Goal: Task Accomplishment & Management: Manage account settings

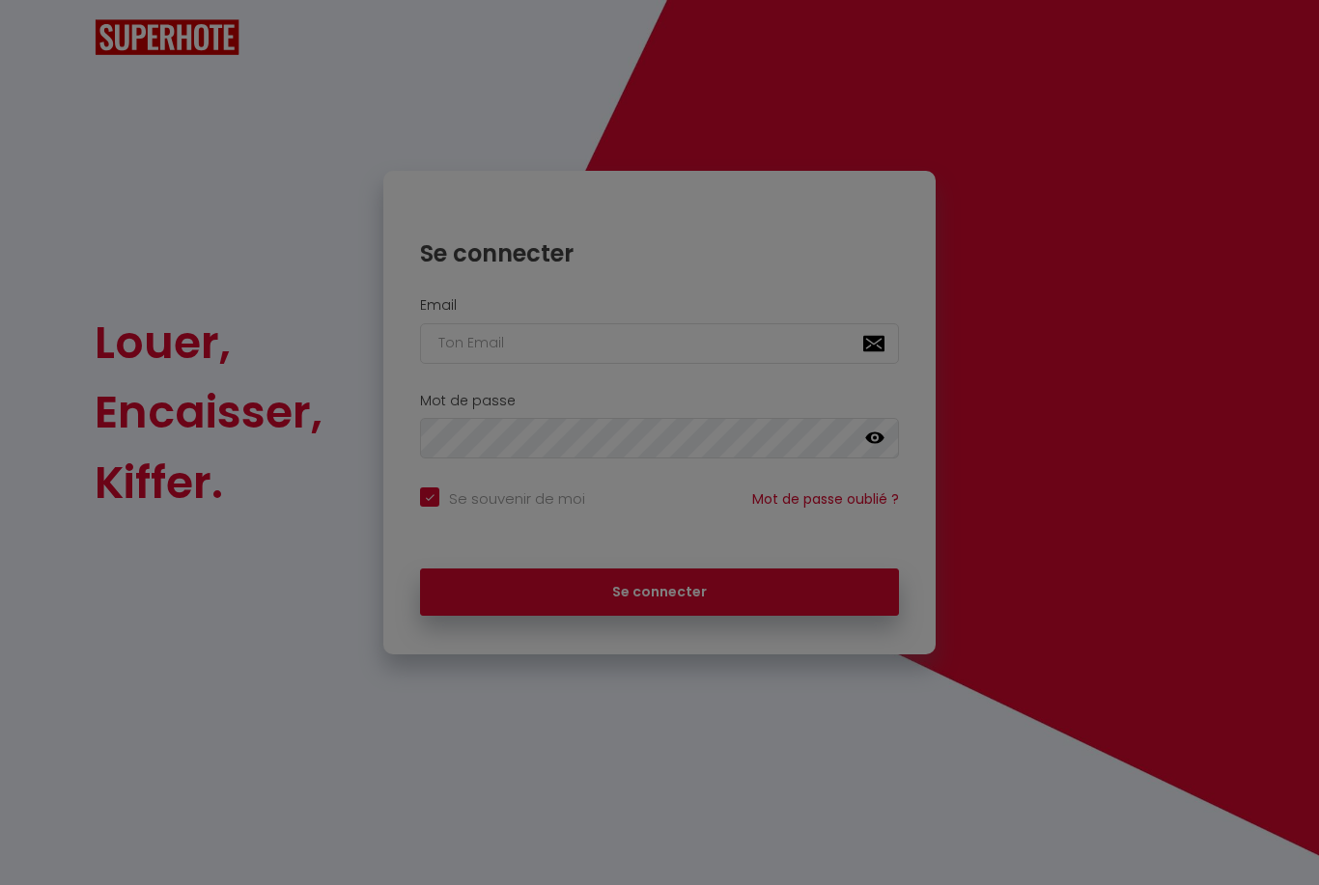
checkbox input "true"
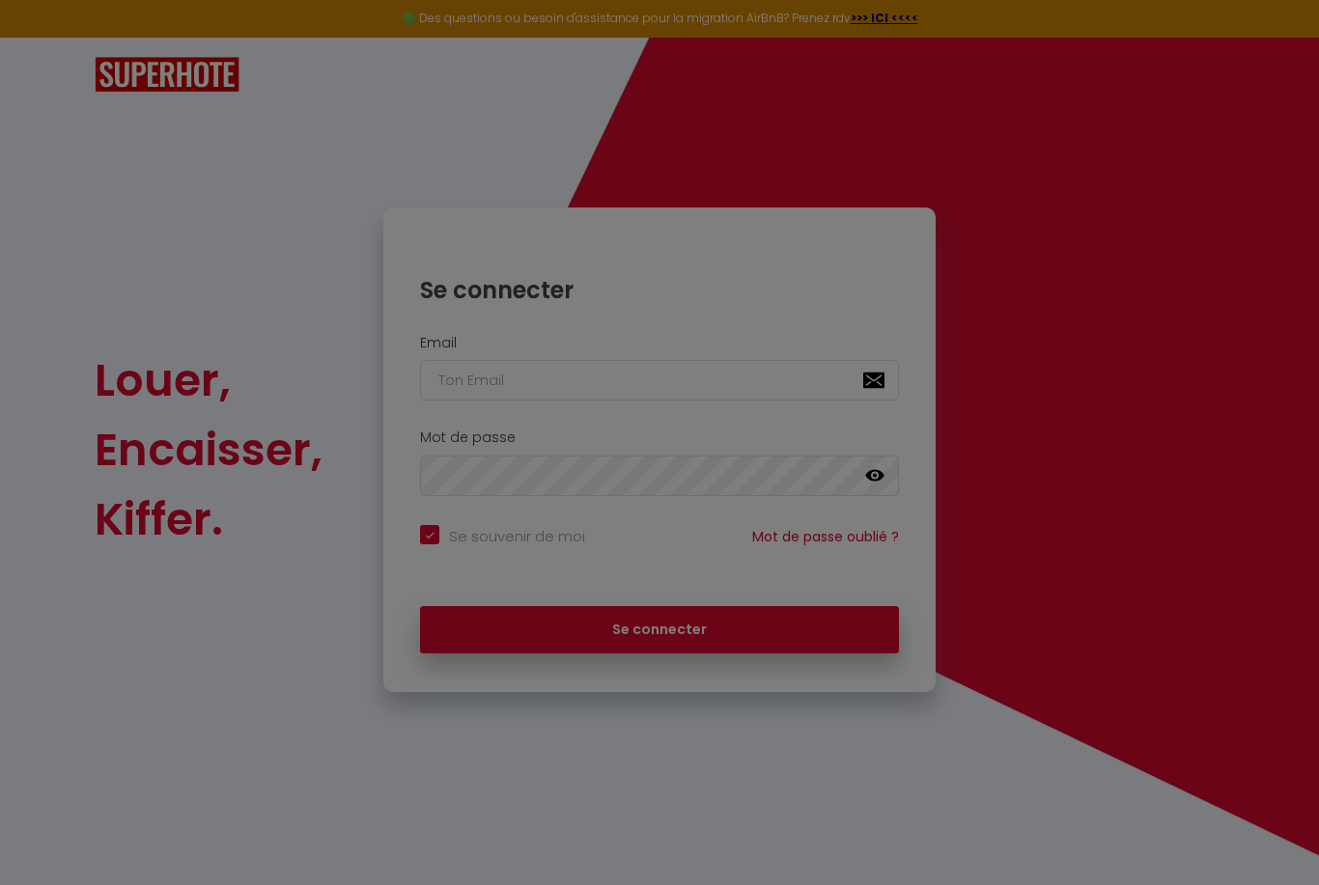
click at [786, 356] on div at bounding box center [659, 442] width 1319 height 885
click at [788, 374] on div at bounding box center [659, 442] width 1319 height 885
click at [817, 377] on div at bounding box center [659, 442] width 1319 height 885
click at [816, 376] on div at bounding box center [659, 442] width 1319 height 885
click at [837, 345] on div at bounding box center [659, 442] width 1319 height 885
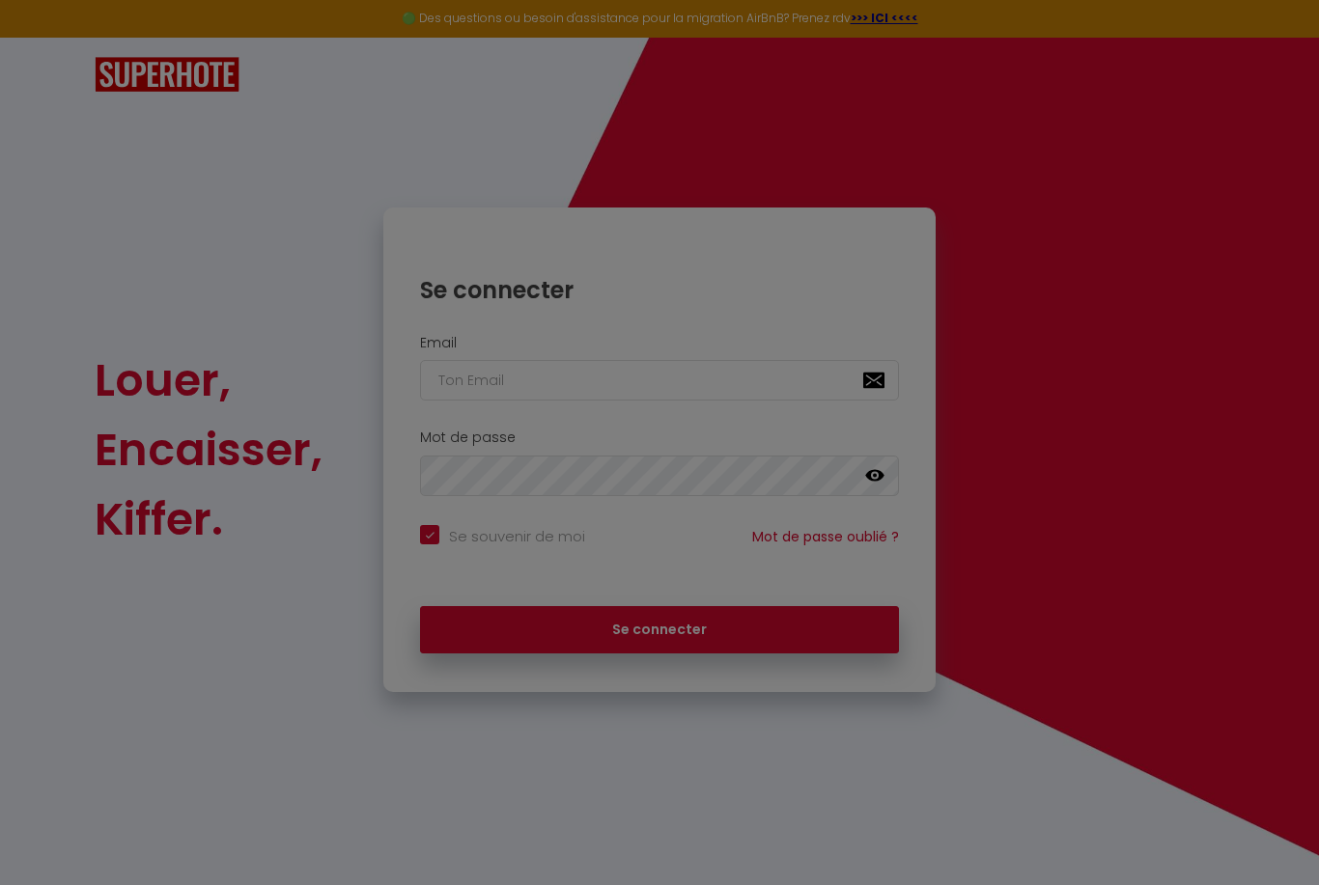
click at [736, 400] on div at bounding box center [659, 442] width 1319 height 885
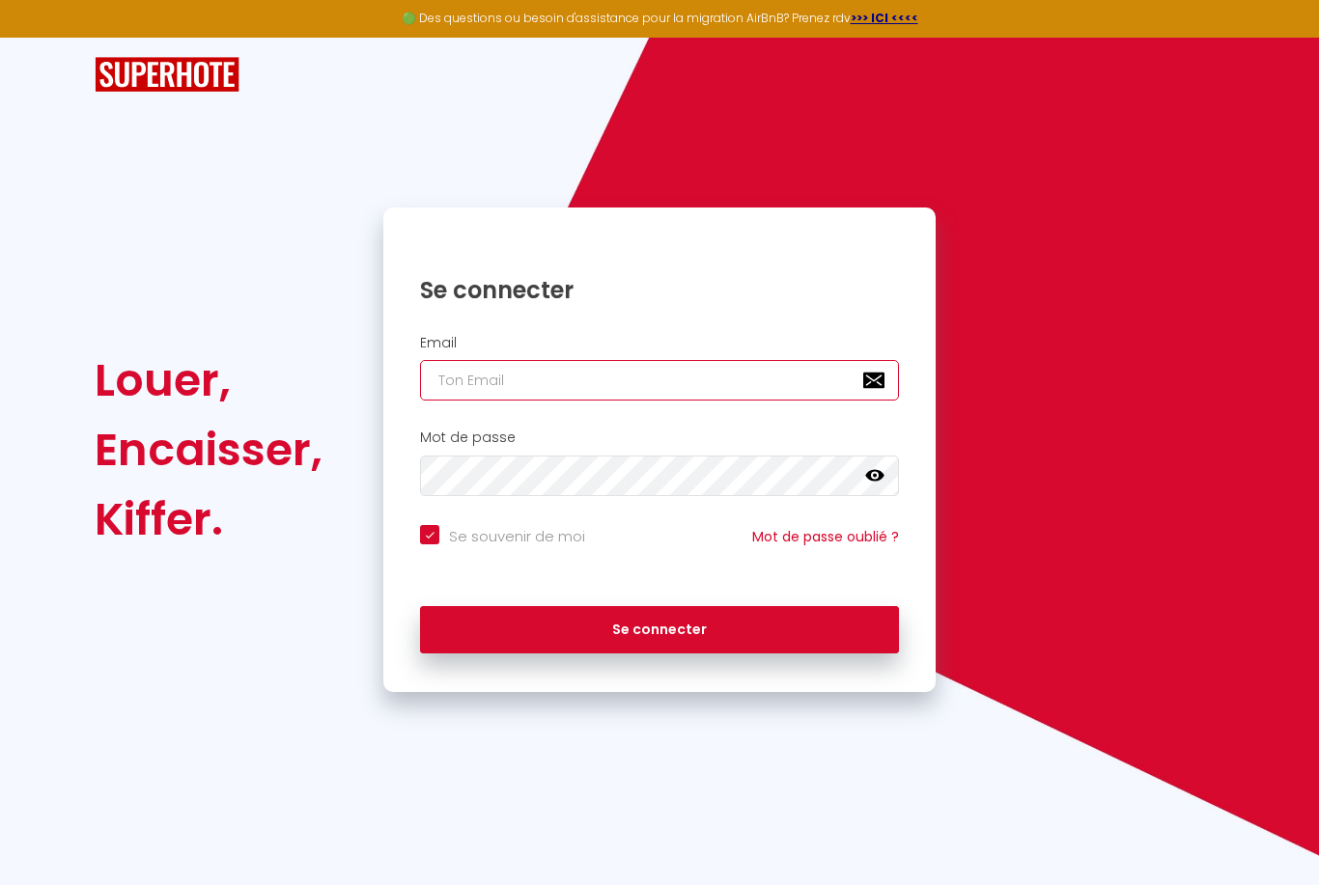
type input "[EMAIL_ADDRESS][DOMAIN_NAME]"
click at [659, 627] on button "Se connecter" at bounding box center [659, 630] width 479 height 48
checkbox input "true"
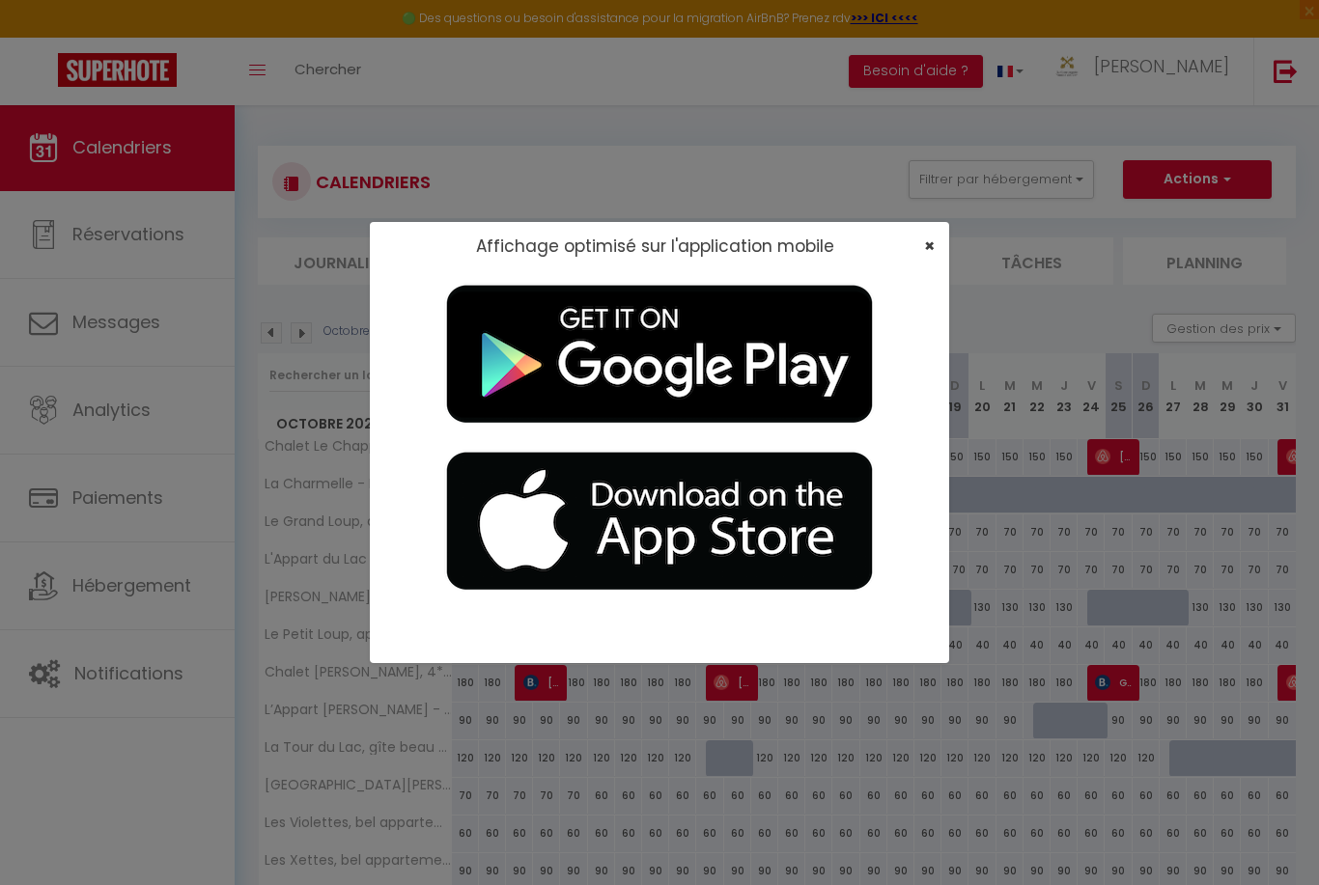
click at [930, 244] on span "×" at bounding box center [929, 246] width 11 height 24
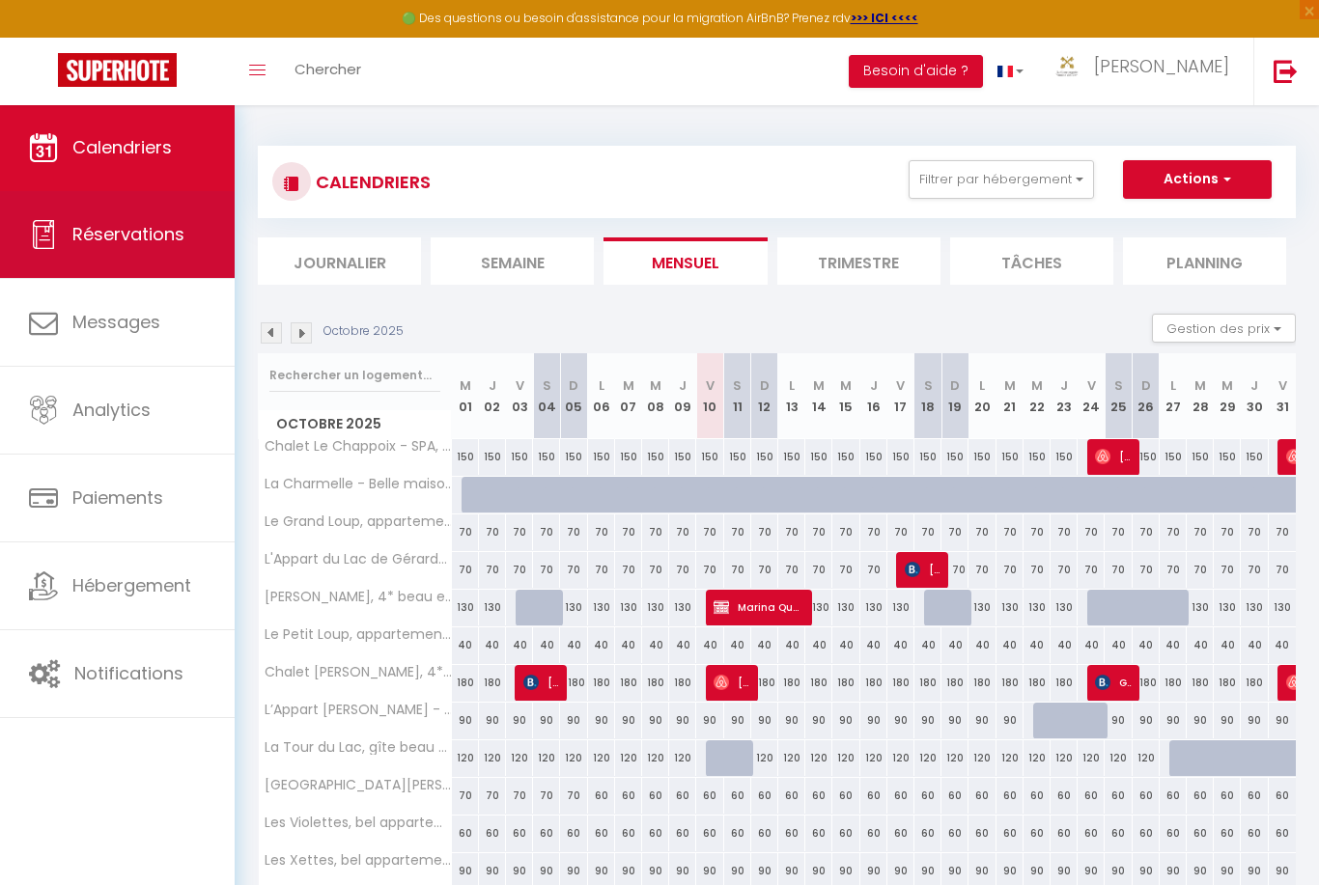
click at [153, 238] on span "Réservations" at bounding box center [128, 234] width 112 height 24
select select "not_cancelled"
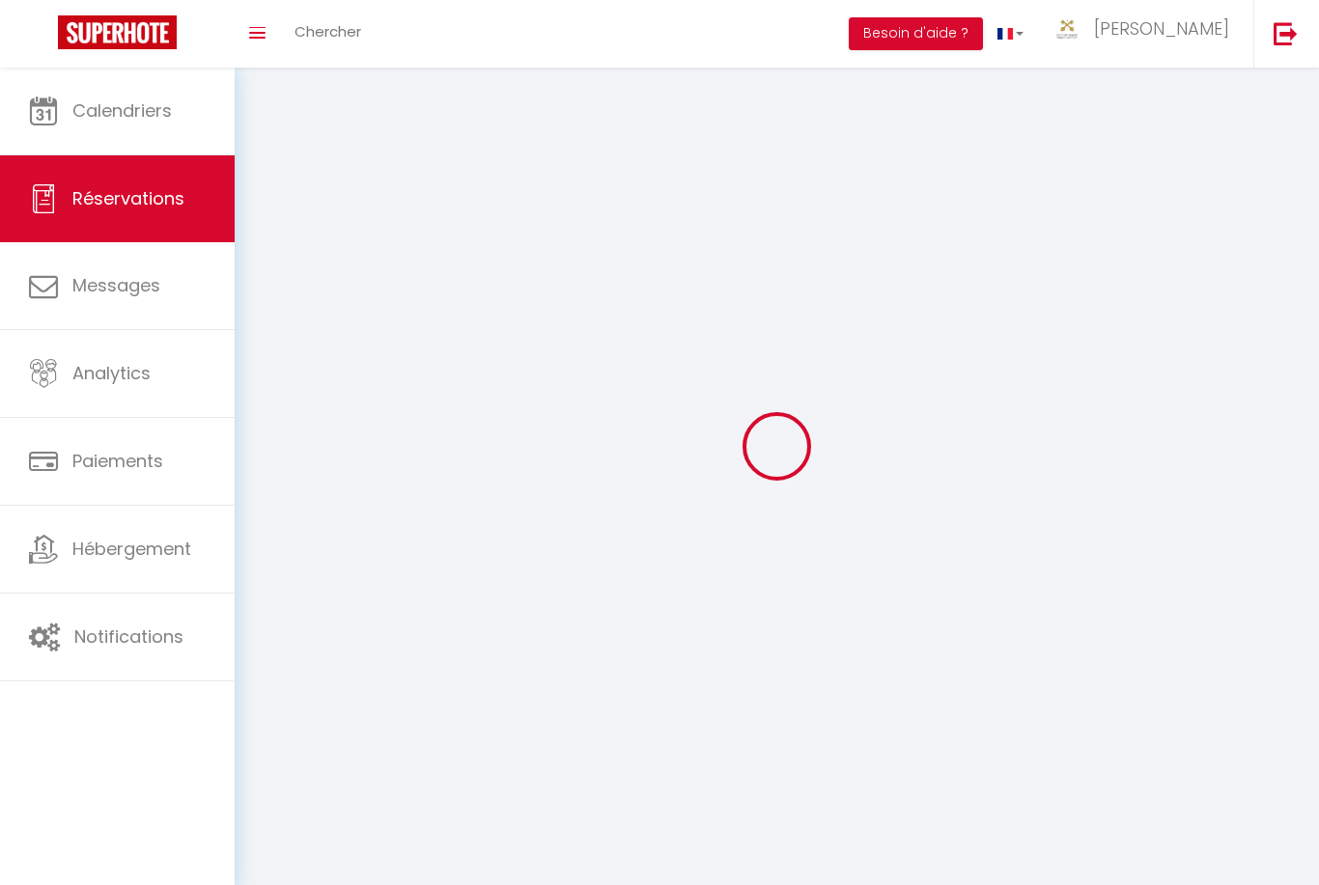
click at [154, 242] on link "Réservations" at bounding box center [117, 198] width 235 height 87
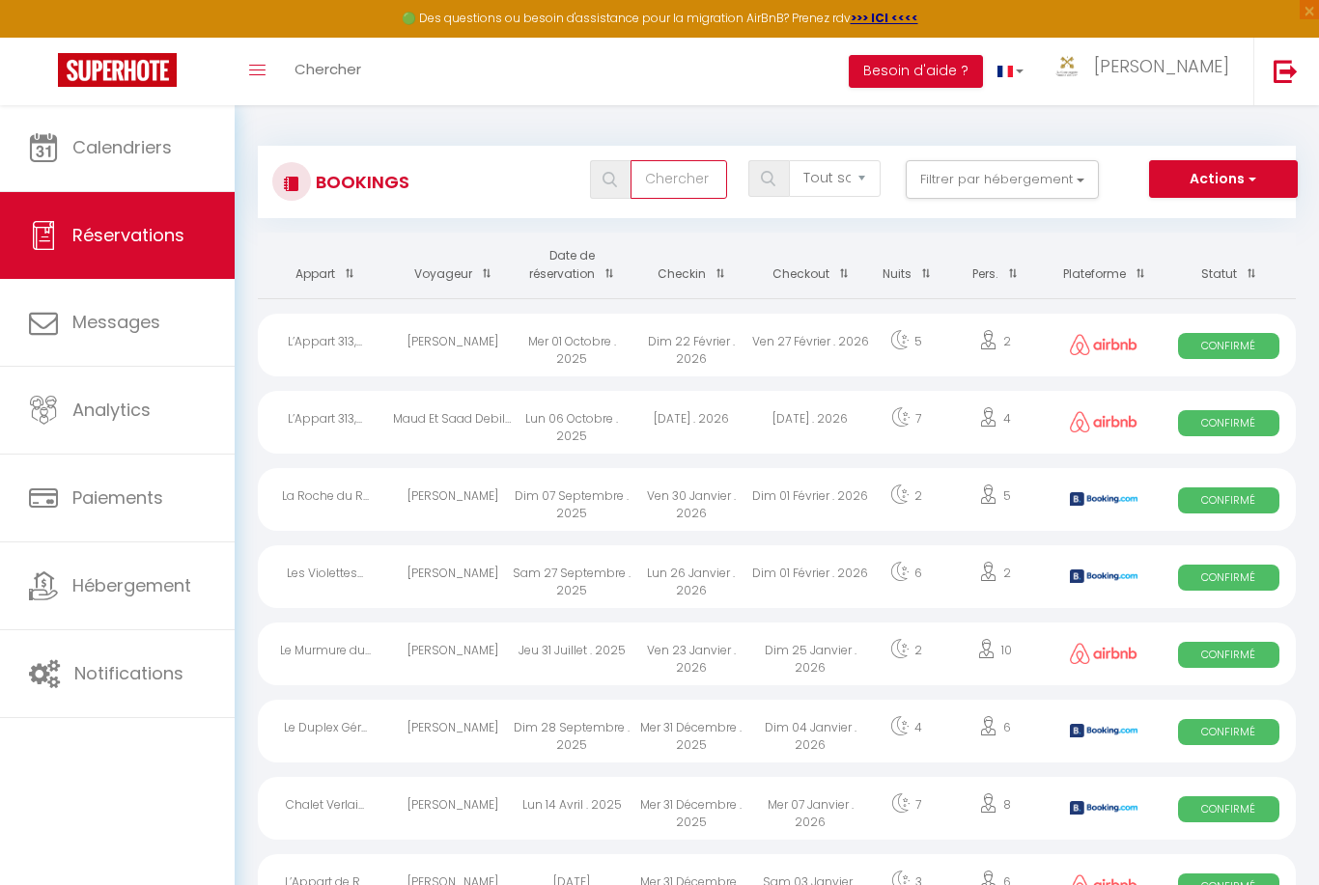
click at [700, 182] on input "text" at bounding box center [679, 179] width 97 height 39
type input "Gîte violette"
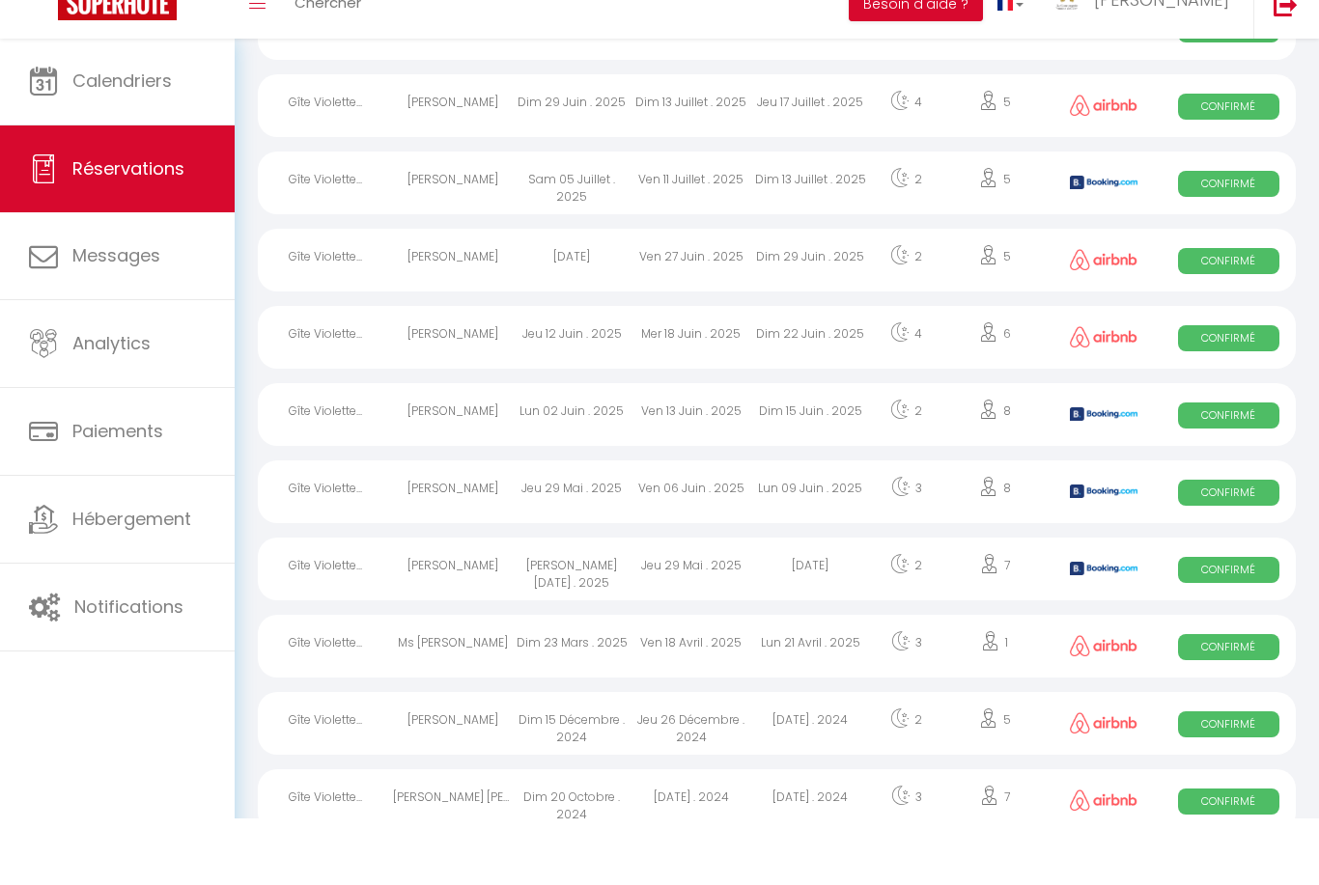
scroll to position [641, 0]
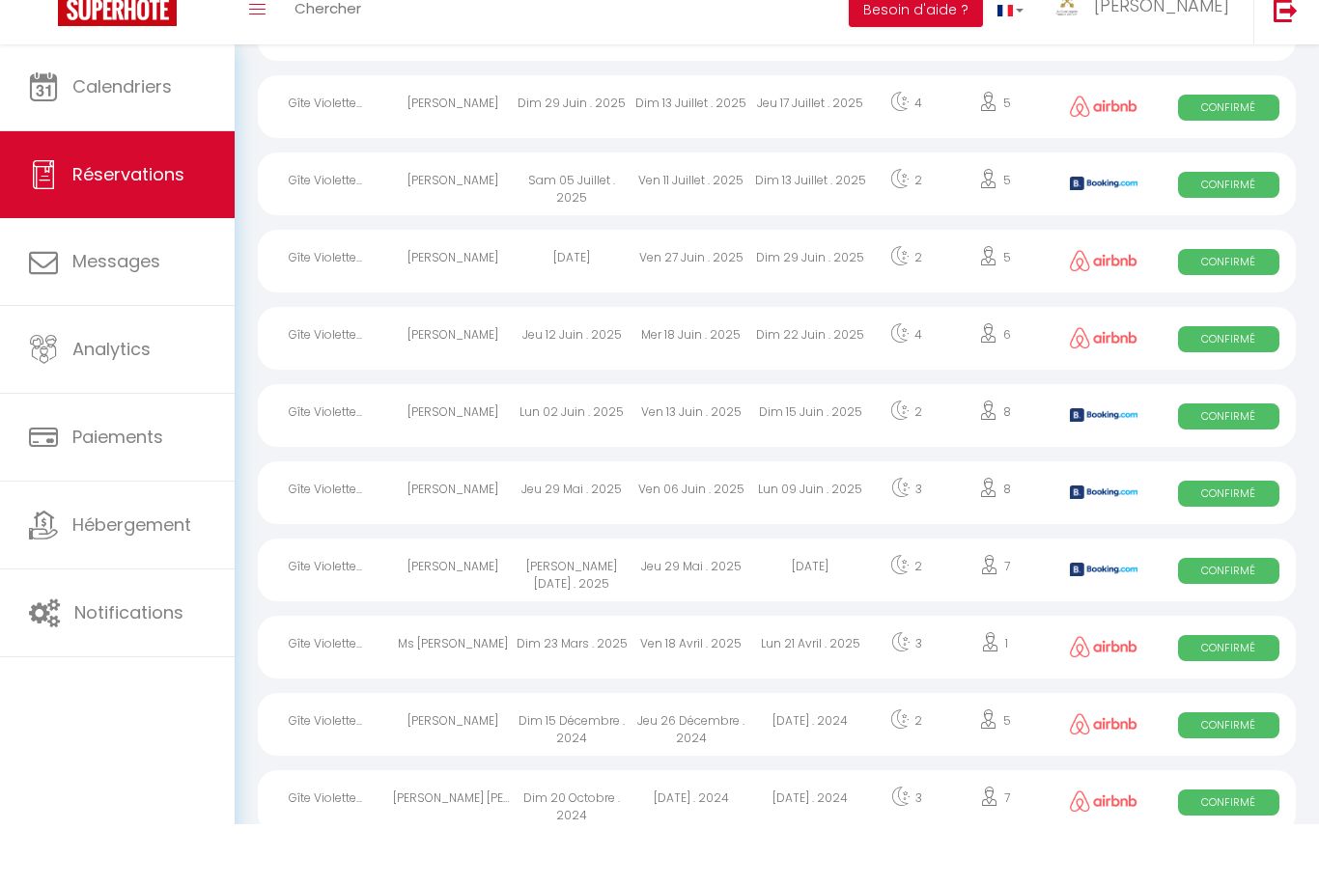
click at [849, 677] on div "Lun 21 Avril . 2025" at bounding box center [811, 708] width 120 height 63
select select "OK"
select select "0"
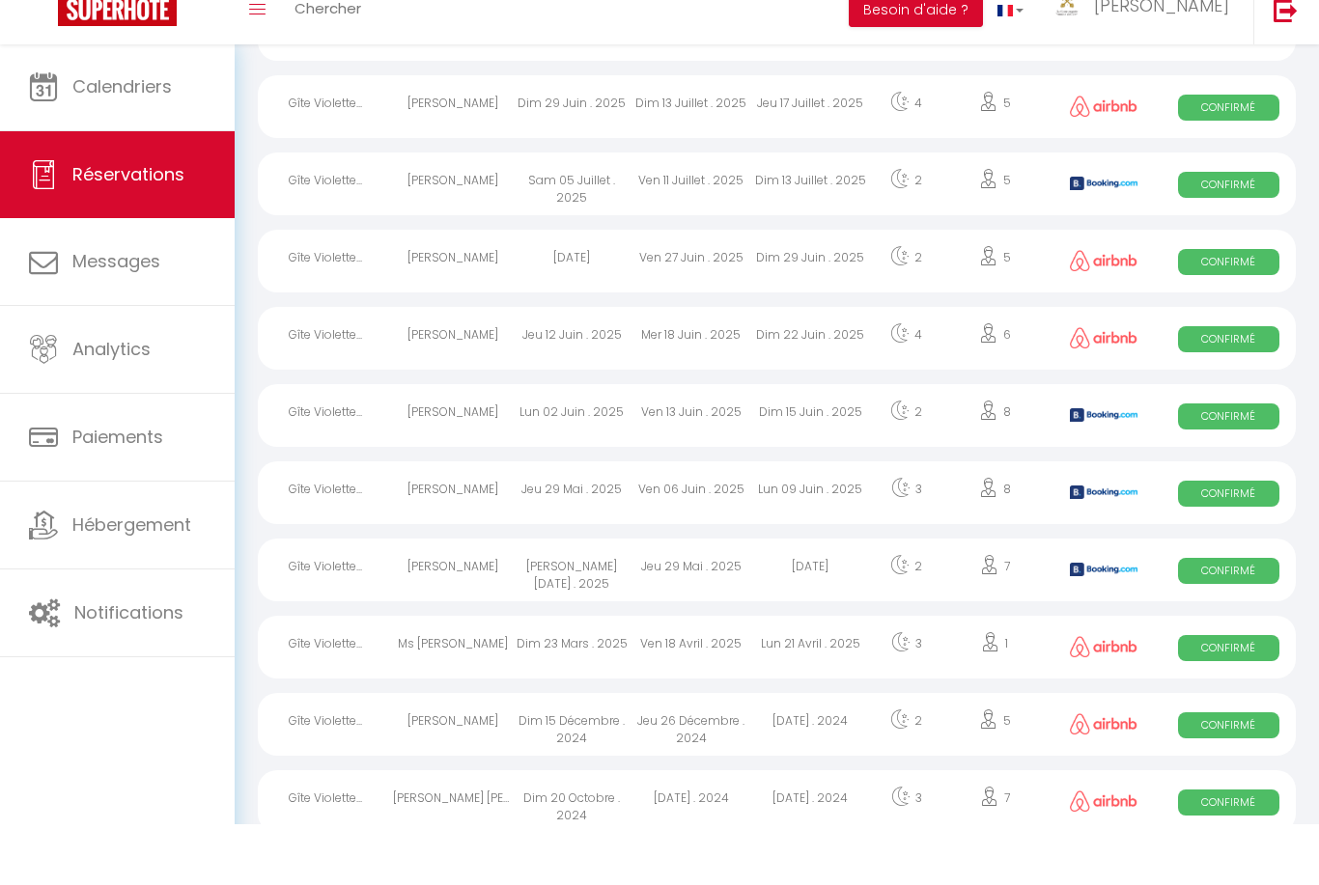
select select "1"
select select
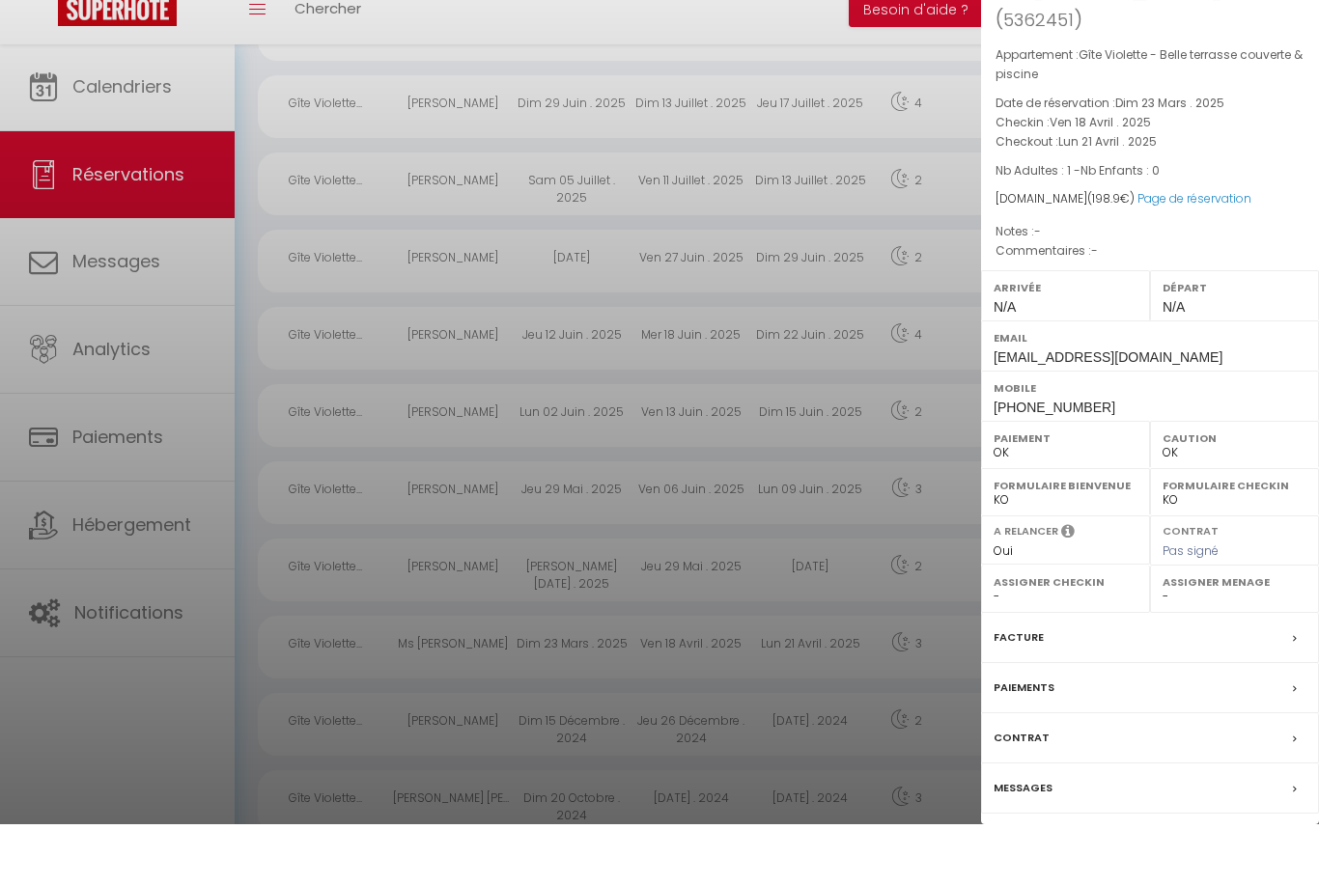
scroll to position [703, 0]
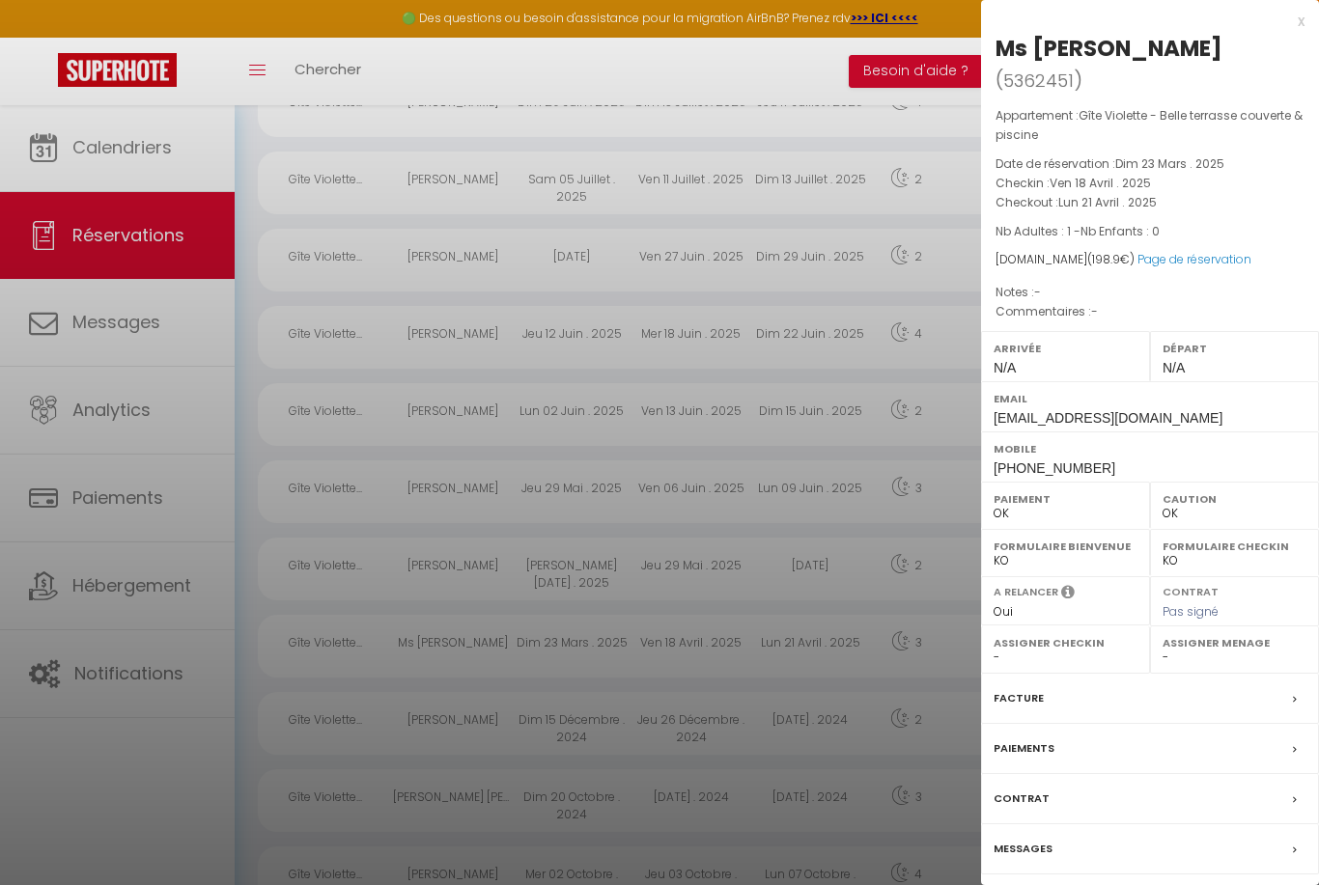
click at [869, 679] on div at bounding box center [659, 442] width 1319 height 885
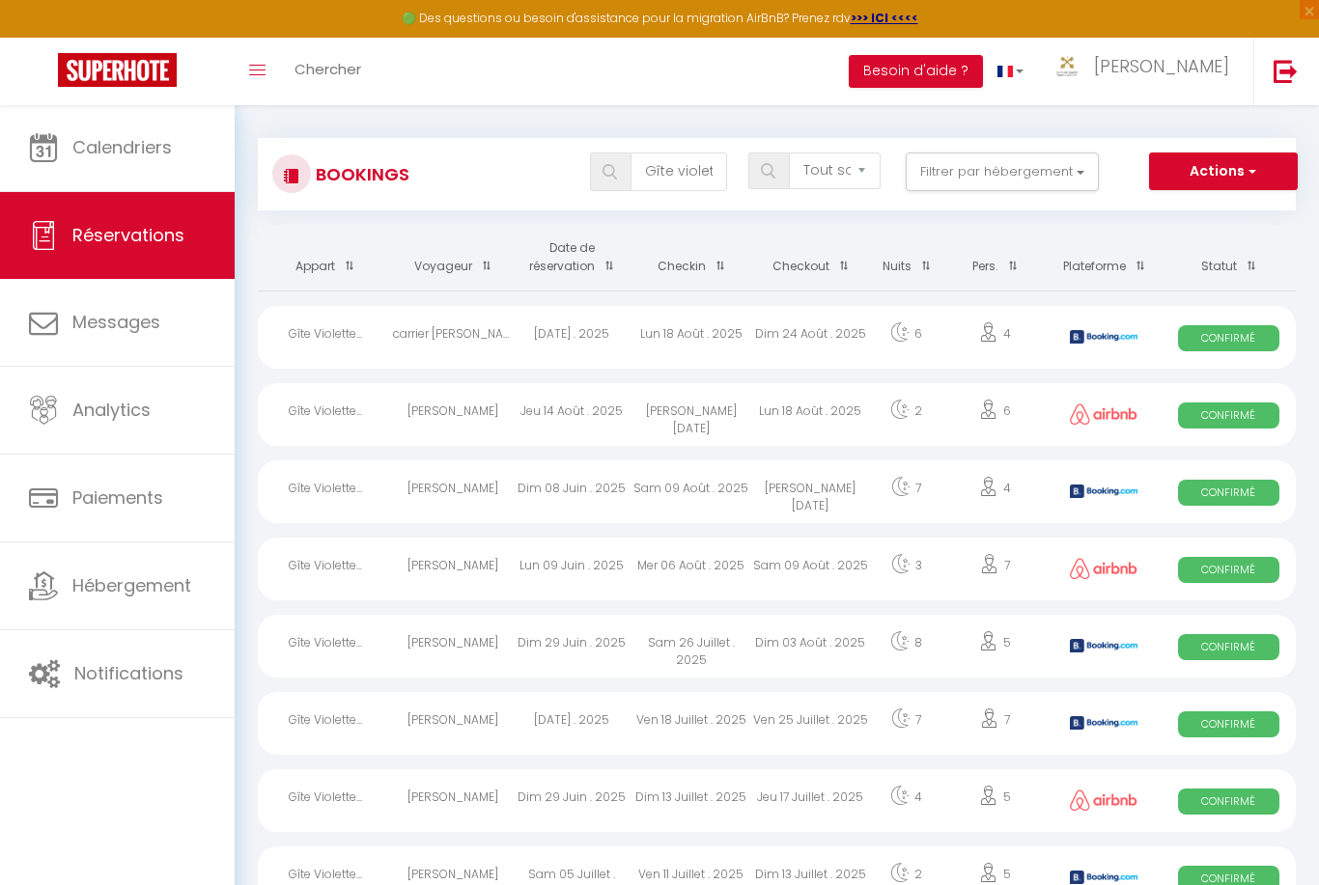
scroll to position [0, 0]
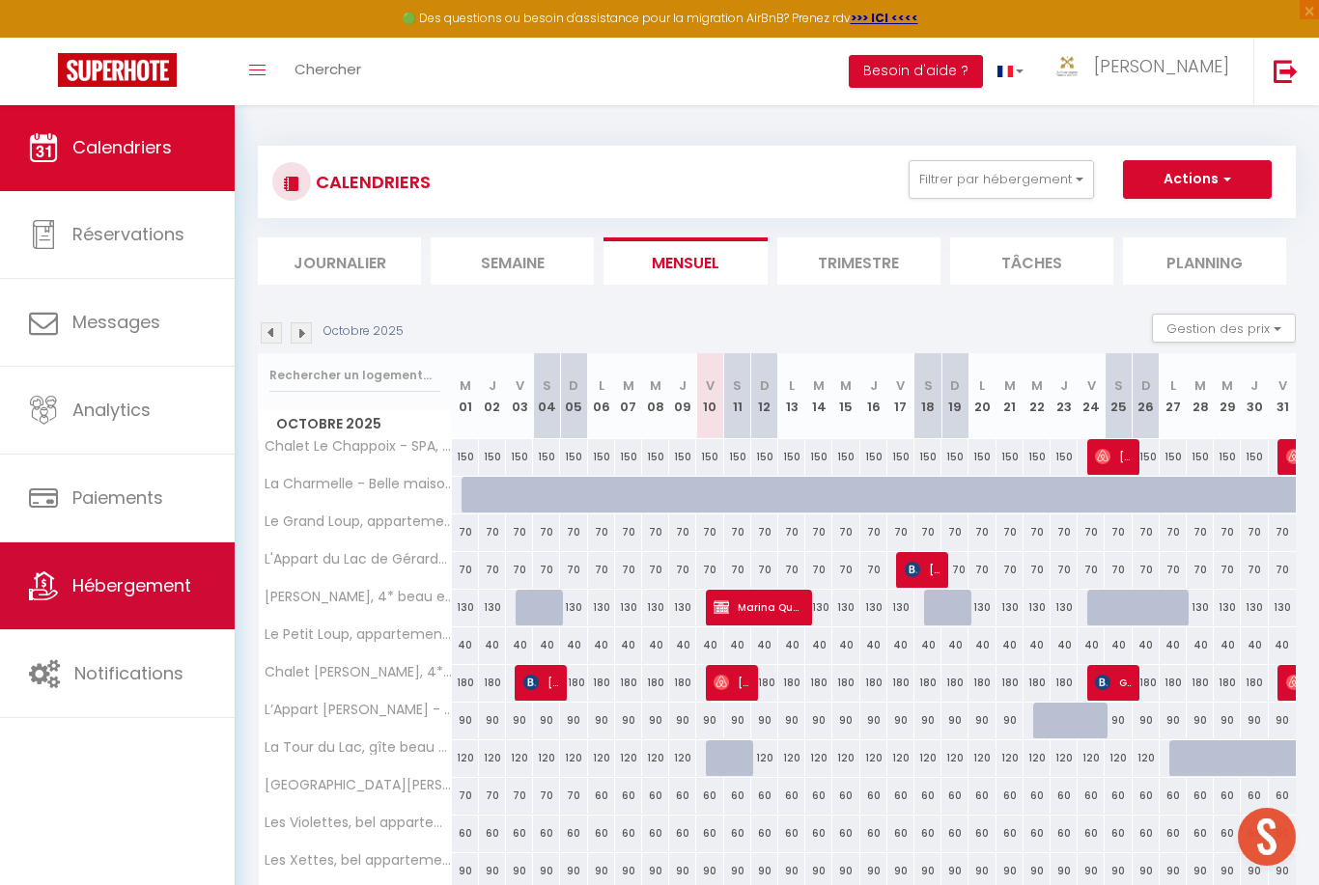
click at [192, 560] on link "Hébergement" at bounding box center [117, 586] width 235 height 87
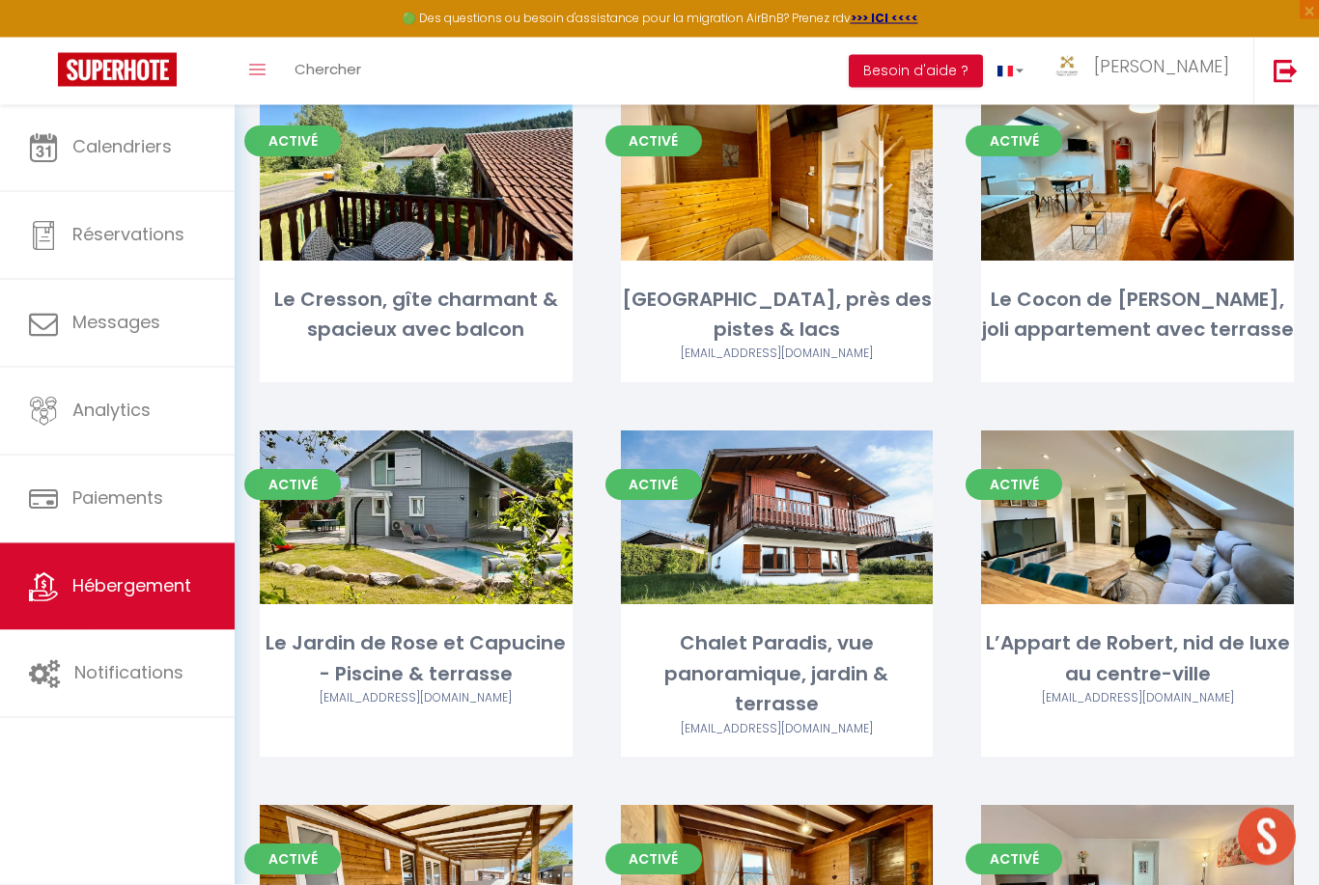
scroll to position [3778, 0]
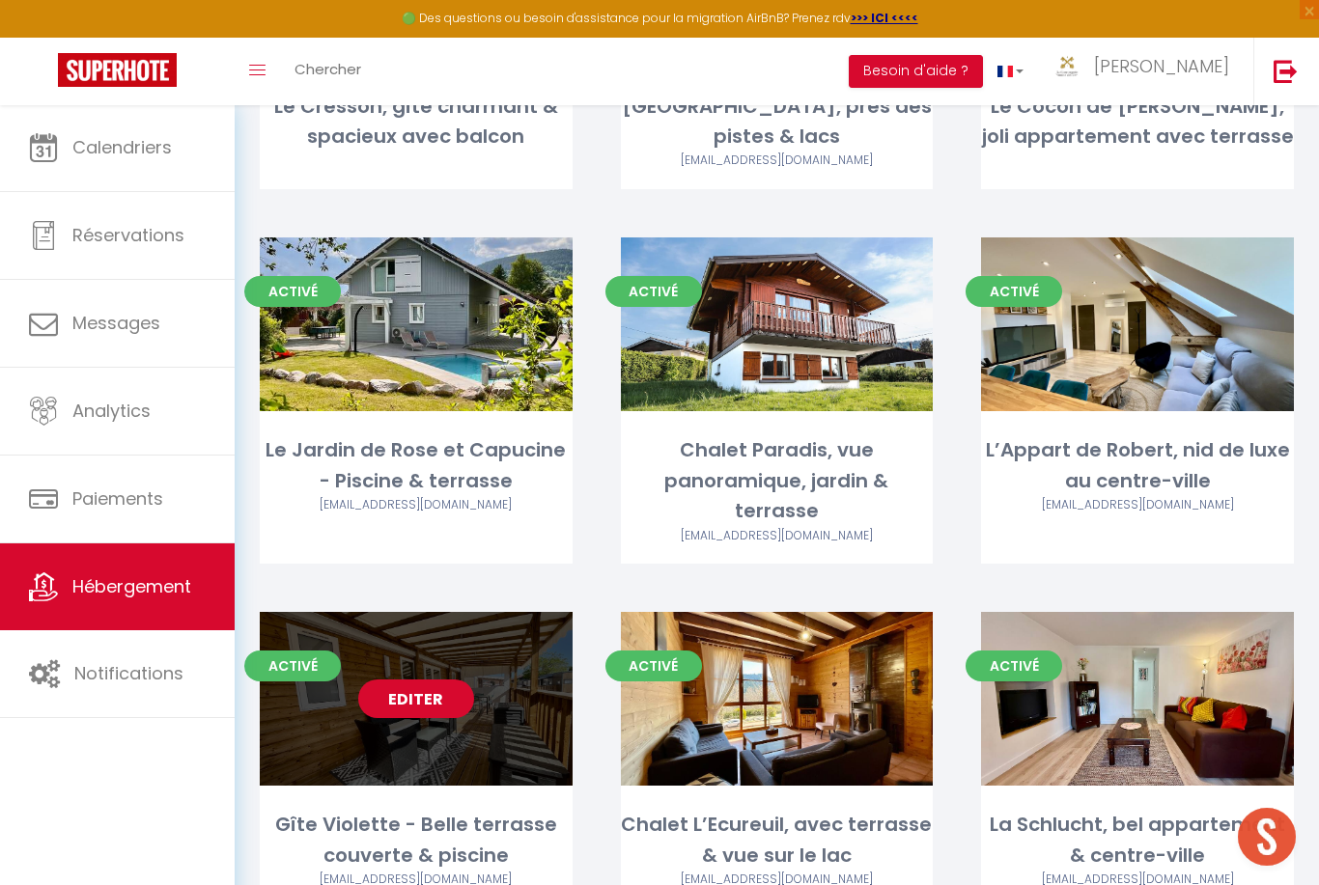
click at [425, 680] on link "Editer" at bounding box center [416, 699] width 116 height 39
click at [437, 680] on link "Editer" at bounding box center [416, 699] width 116 height 39
select select "3"
select select "2"
select select "1"
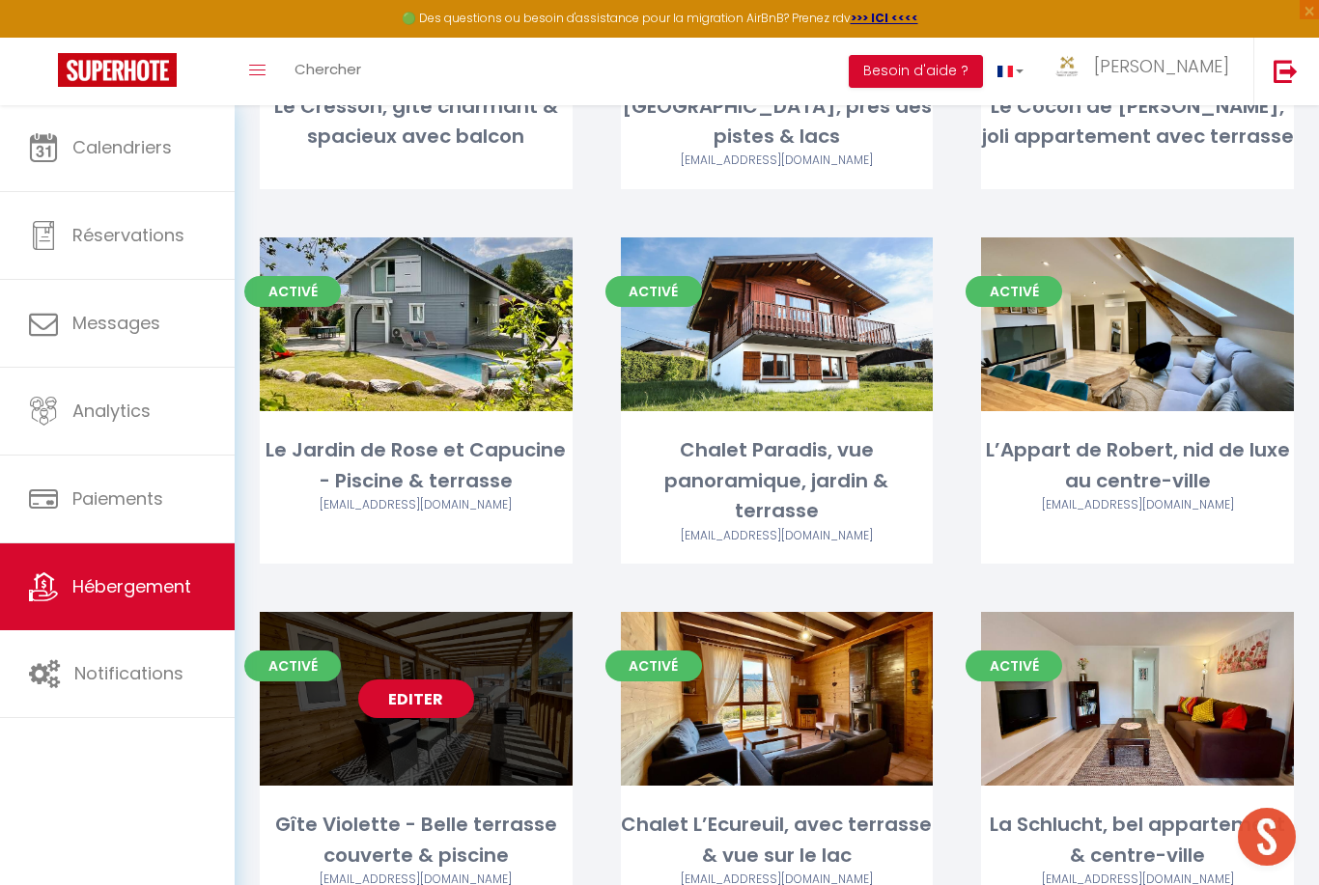
select select "1"
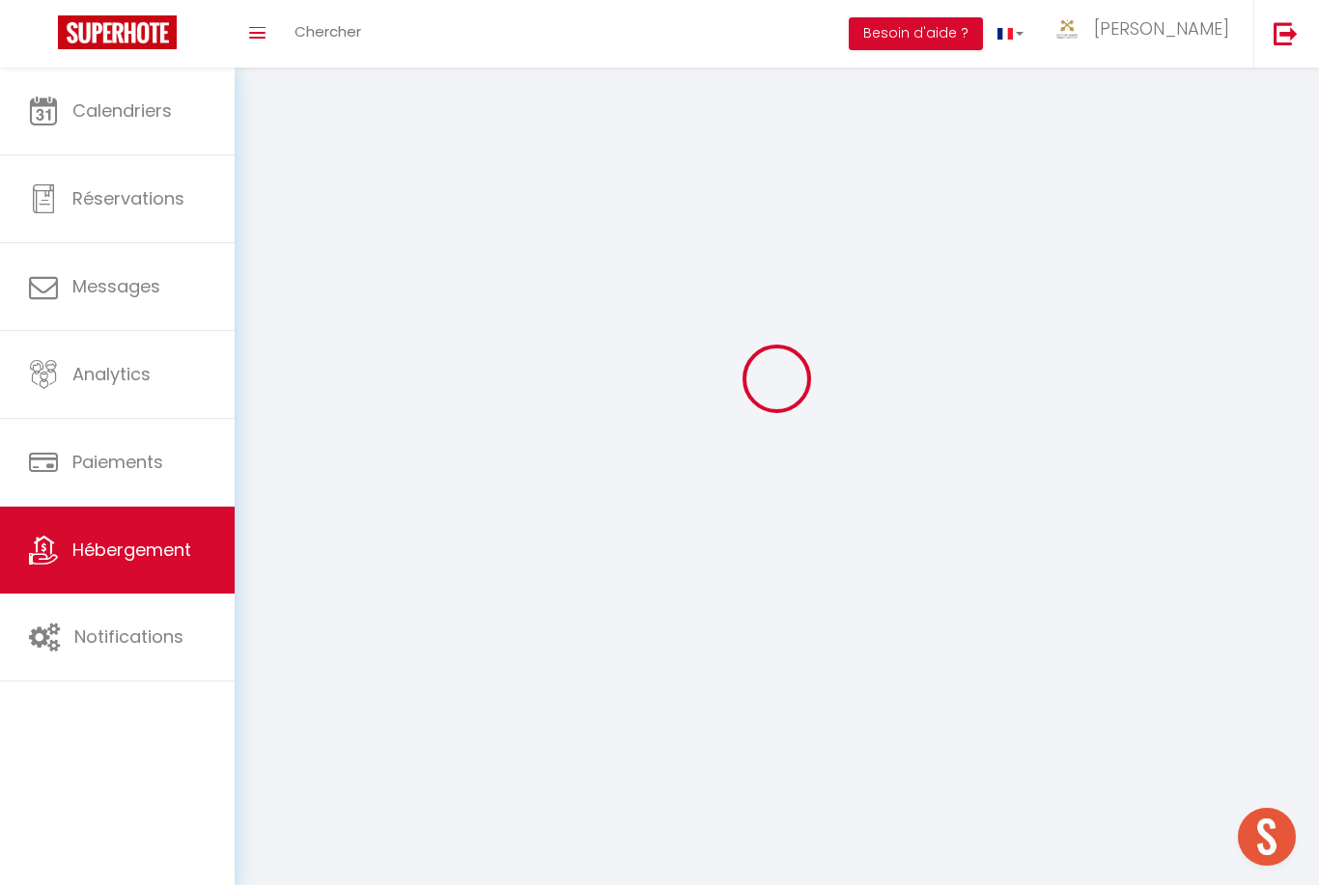
scroll to position [62, 0]
select select
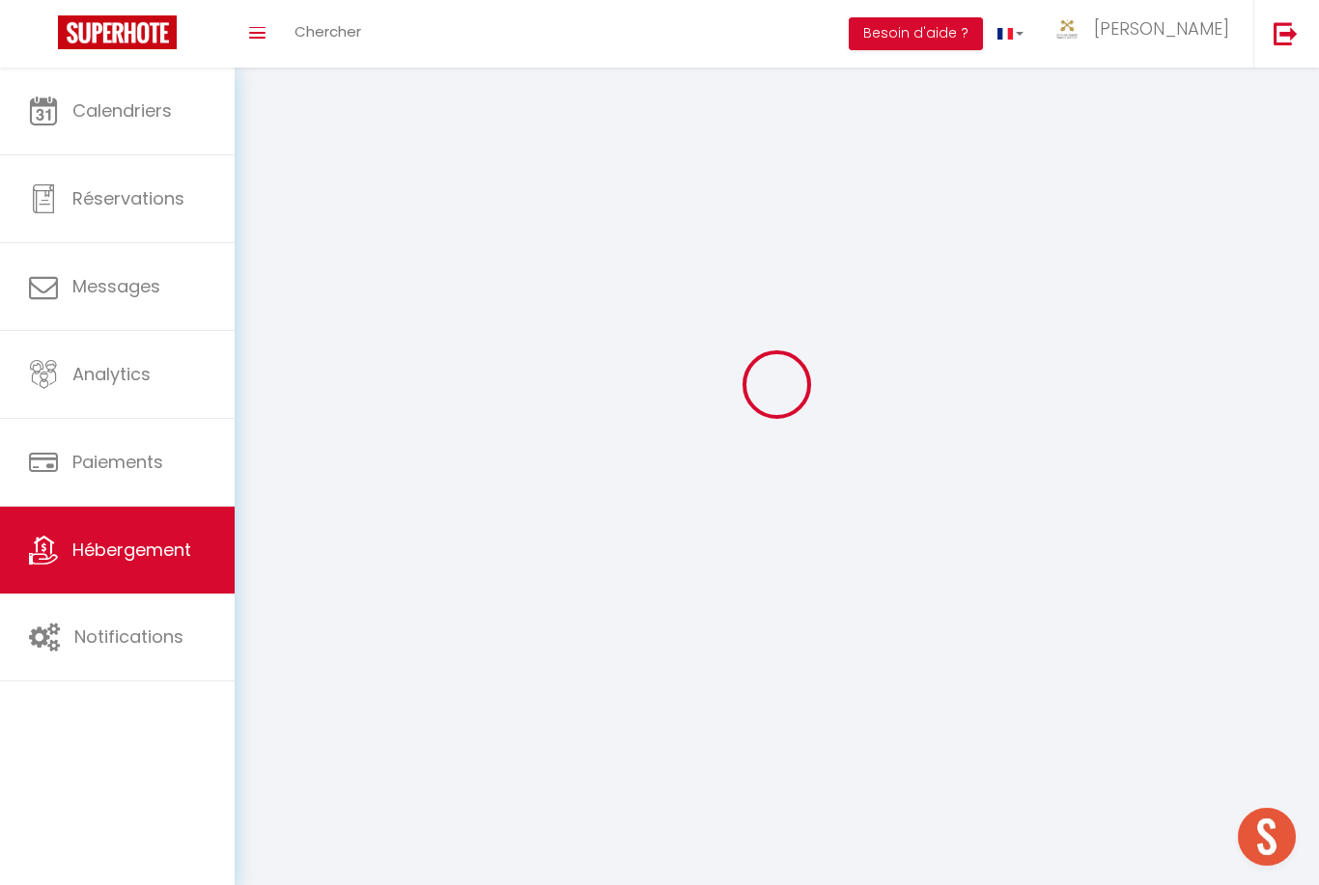
select select
checkbox input "false"
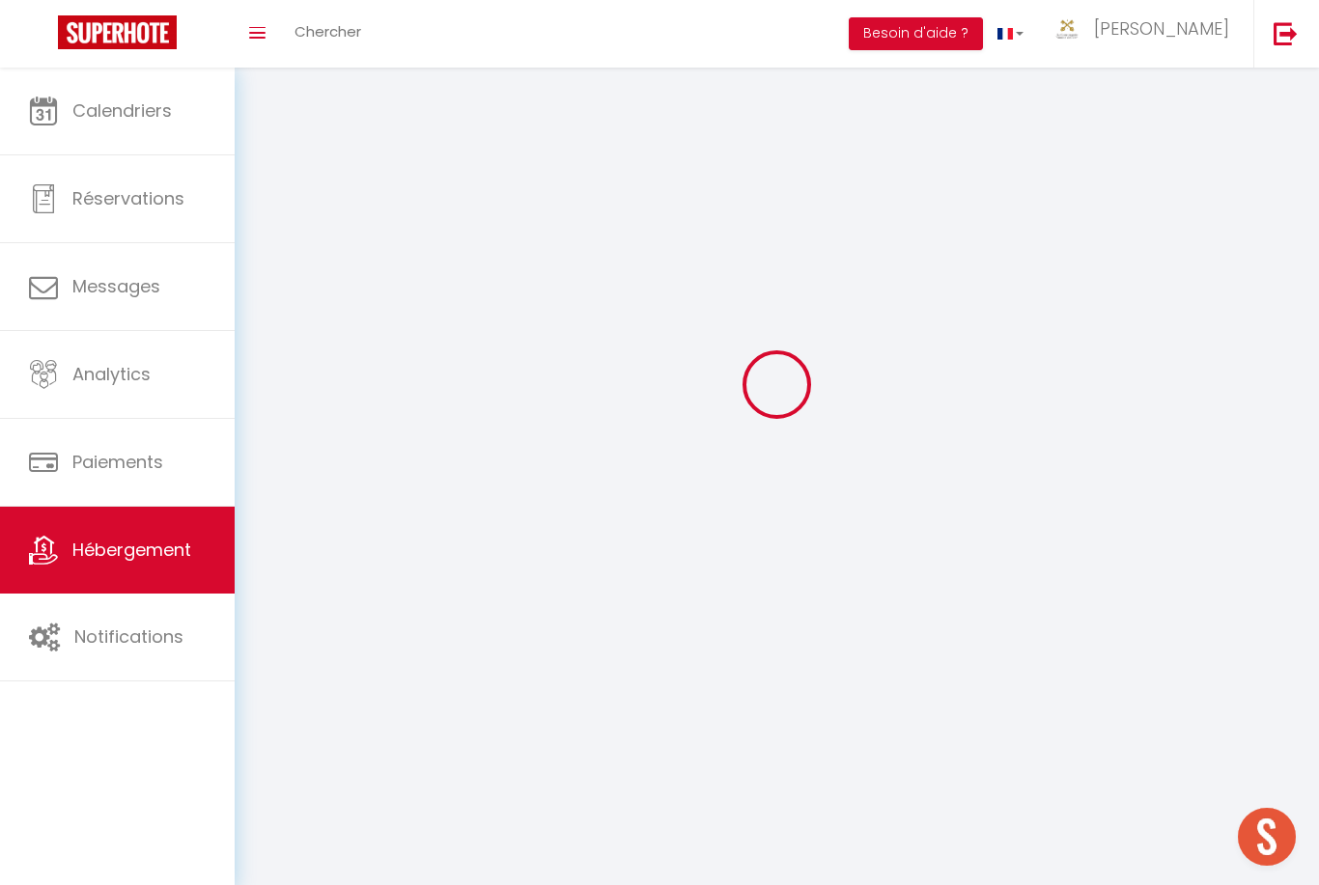
checkbox input "false"
select select
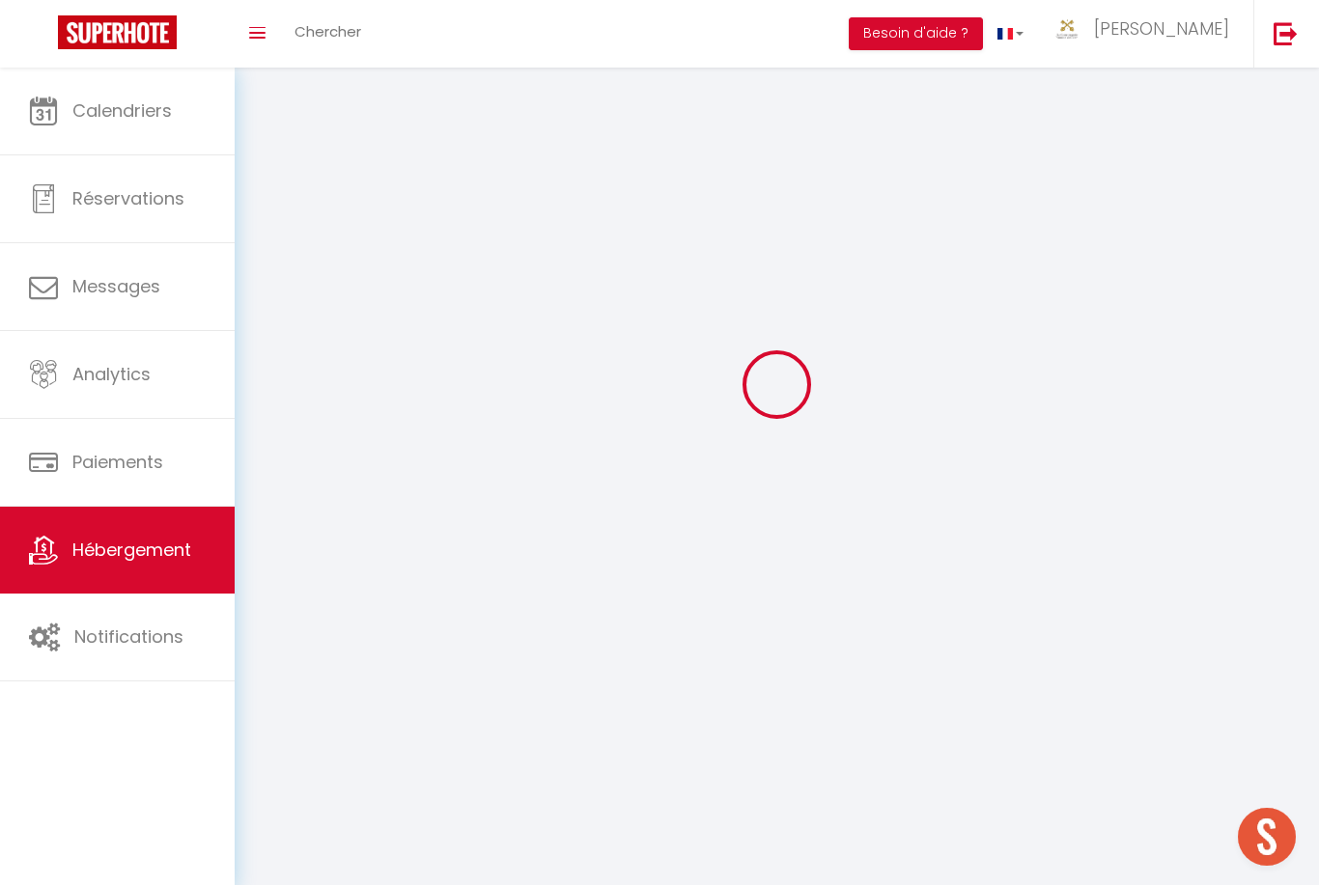
select select
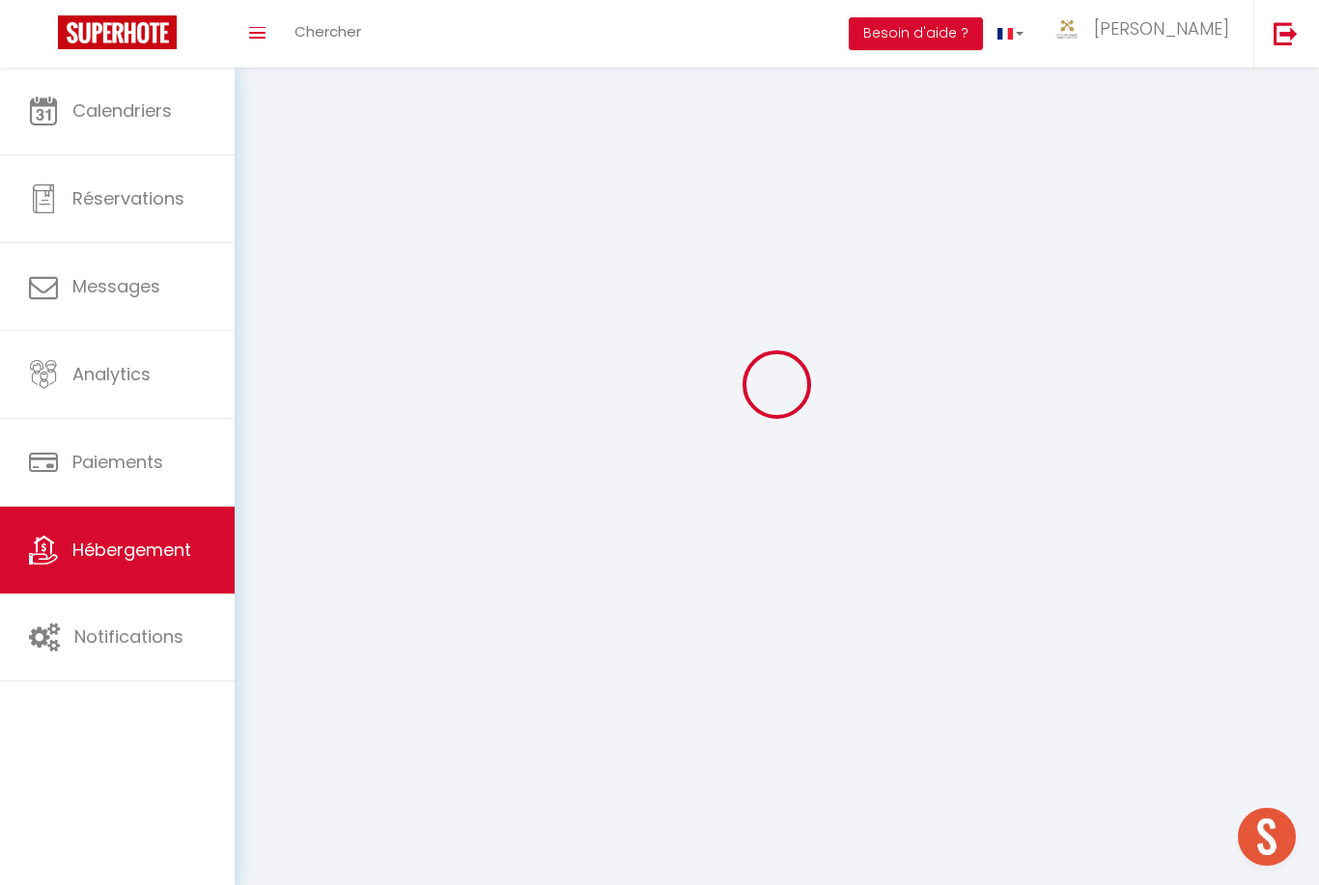
checkbox input "false"
select select
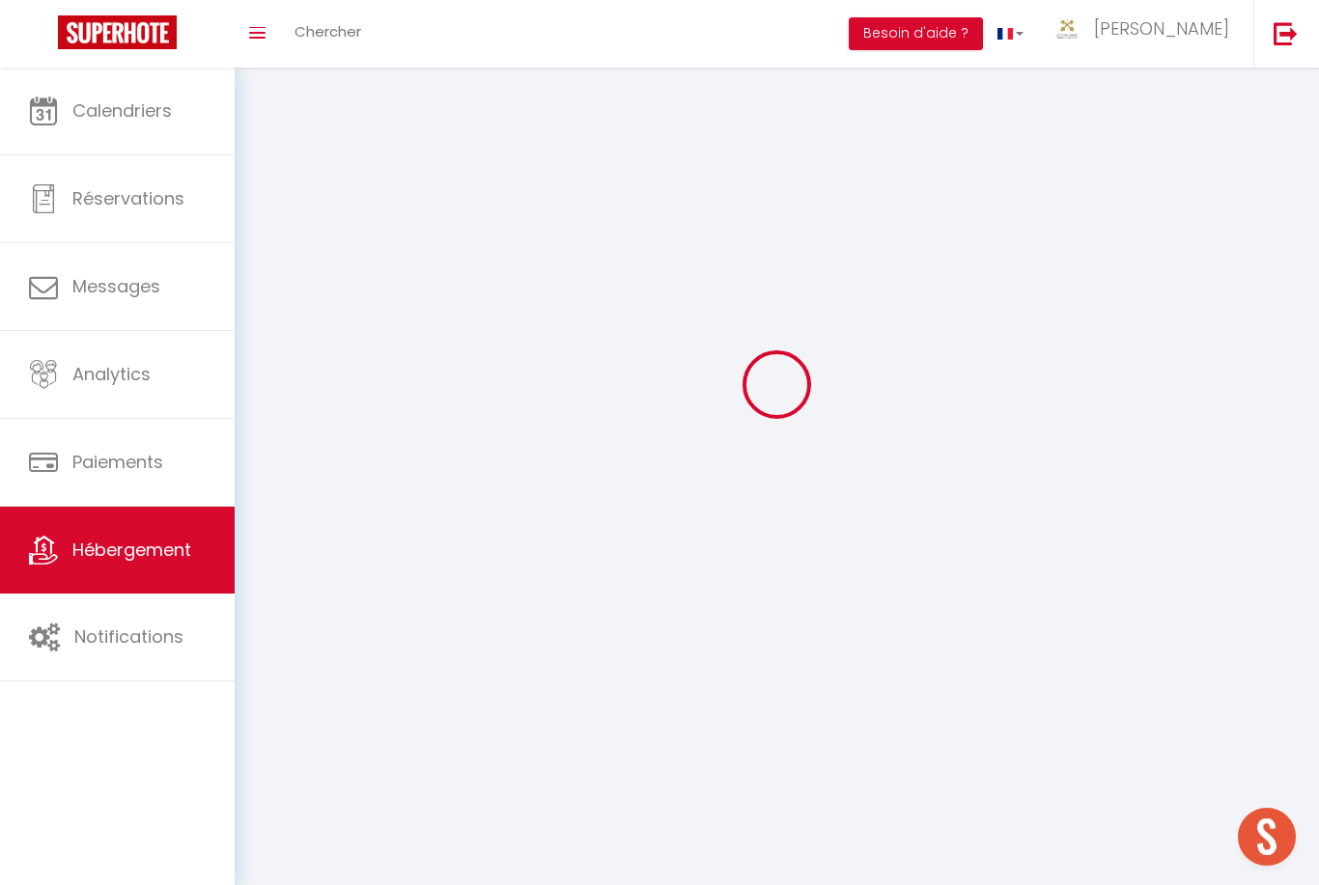
select select
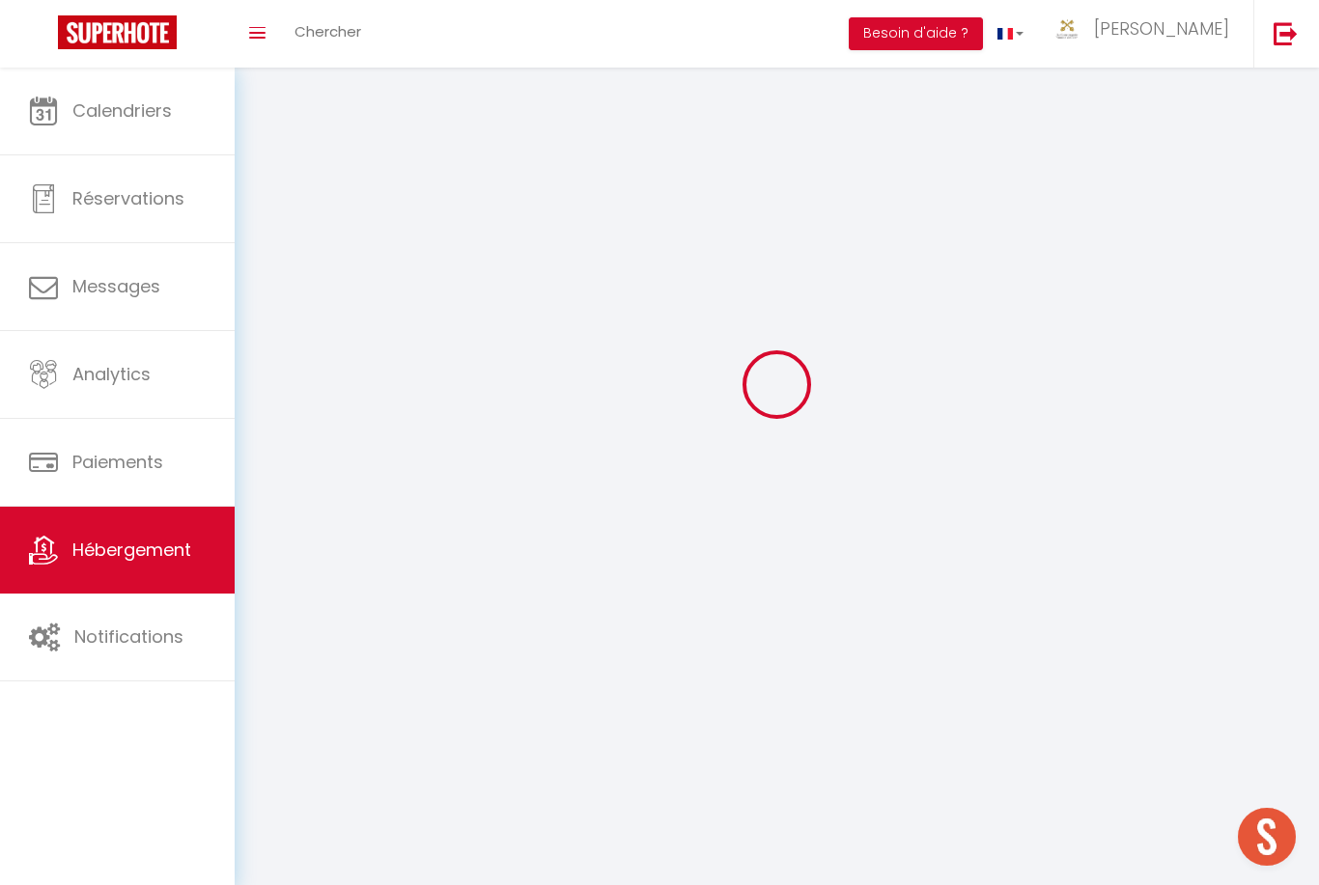
select select
checkbox input "false"
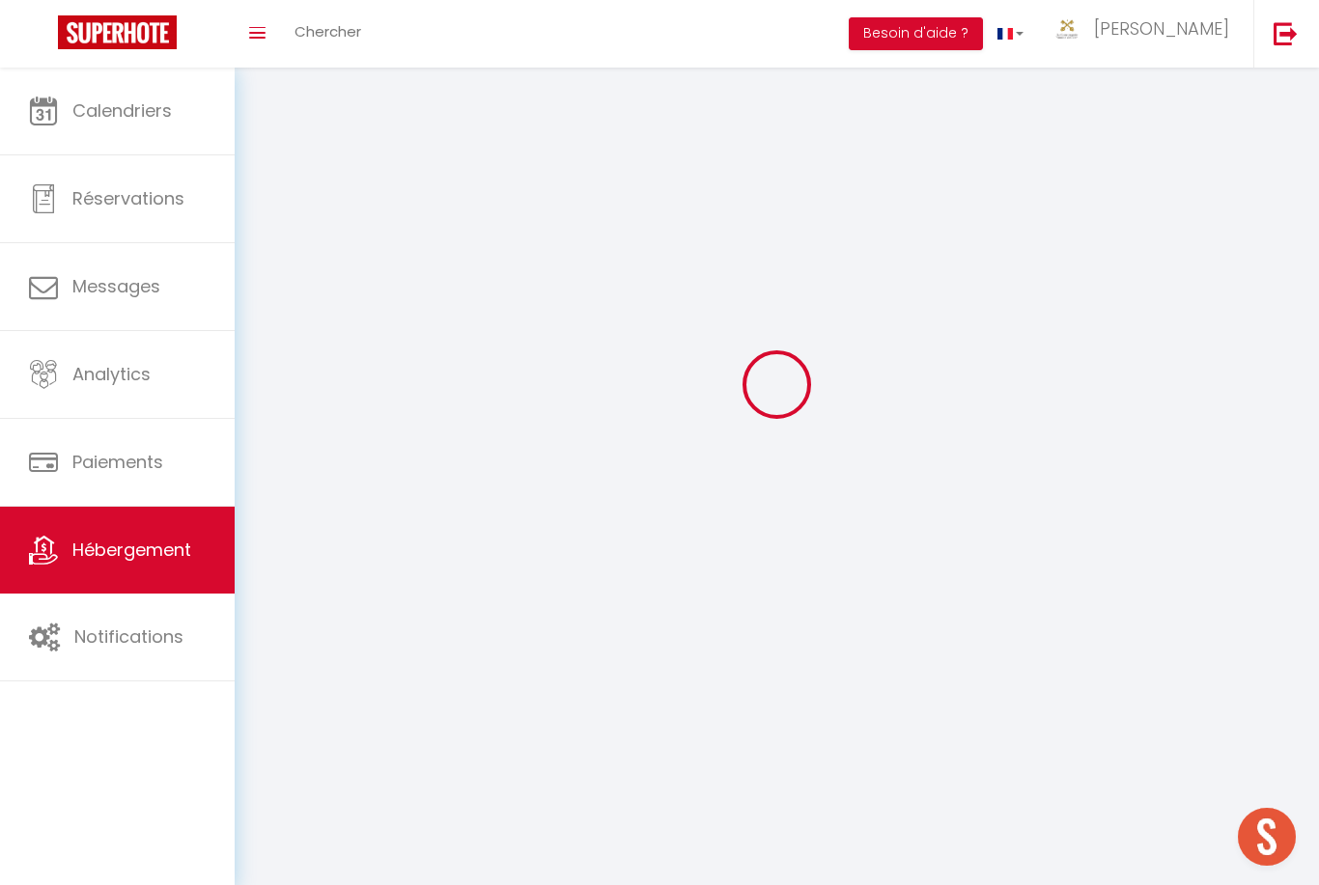
checkbox input "false"
select select
select select "28"
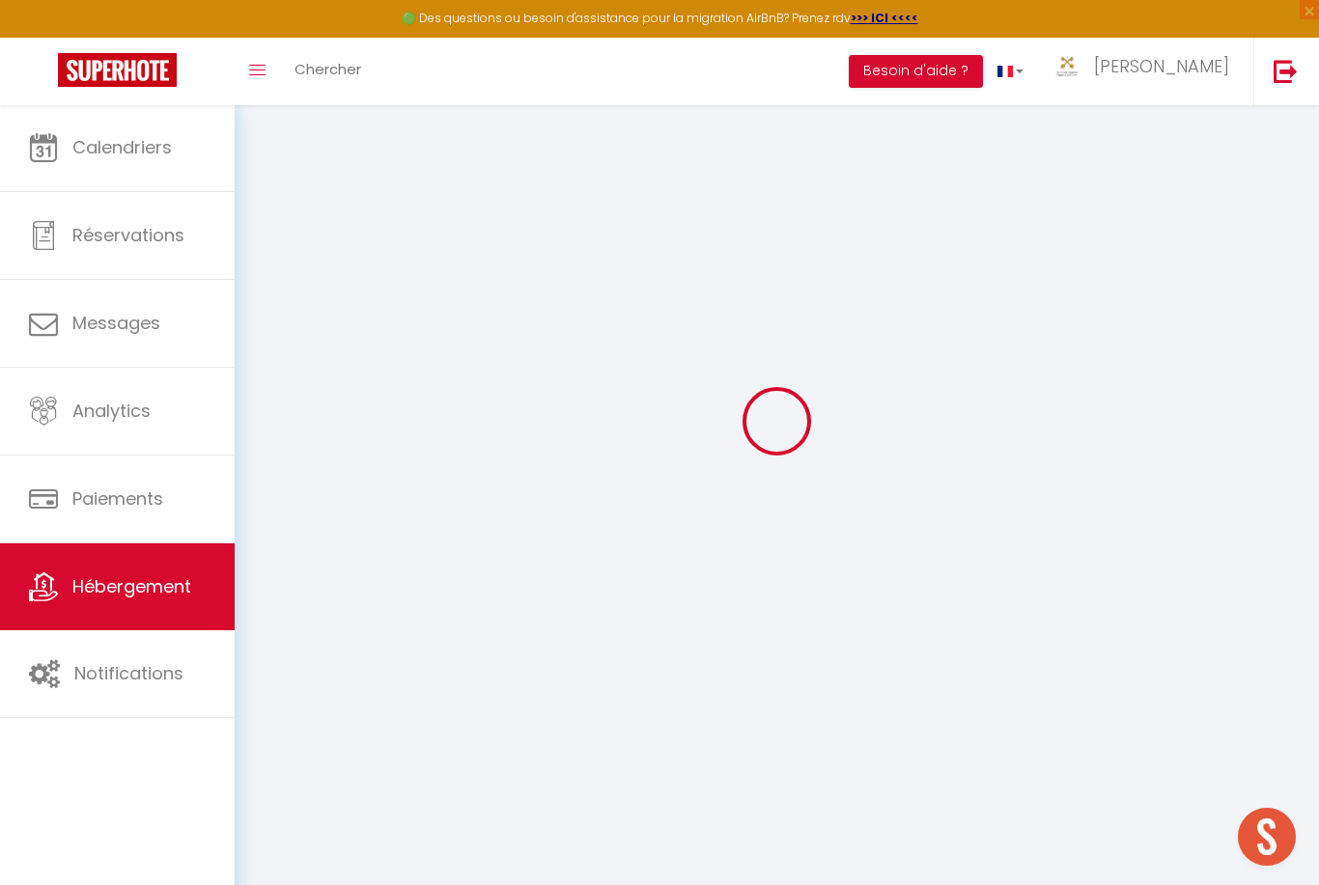
select select
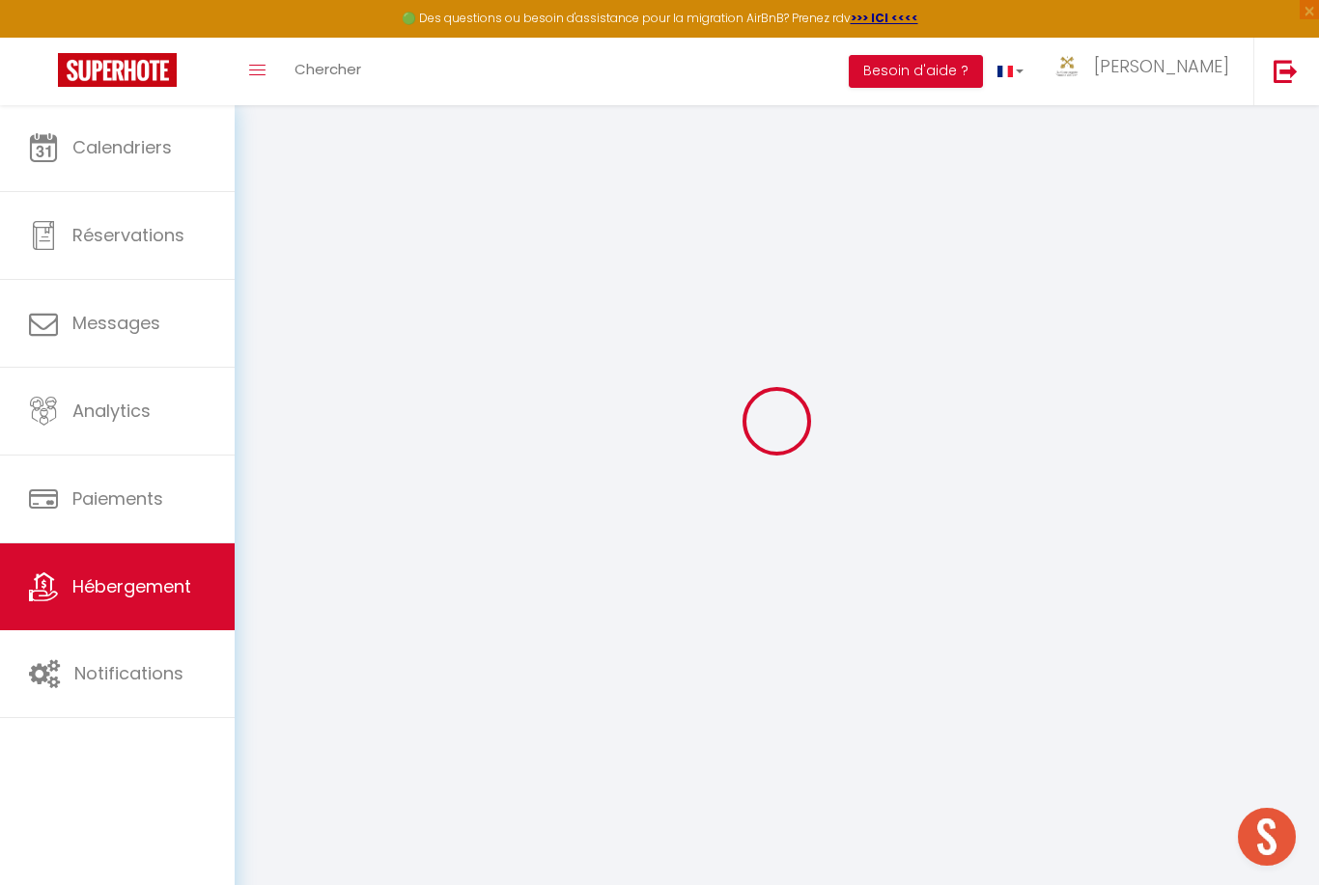
select select
checkbox input "false"
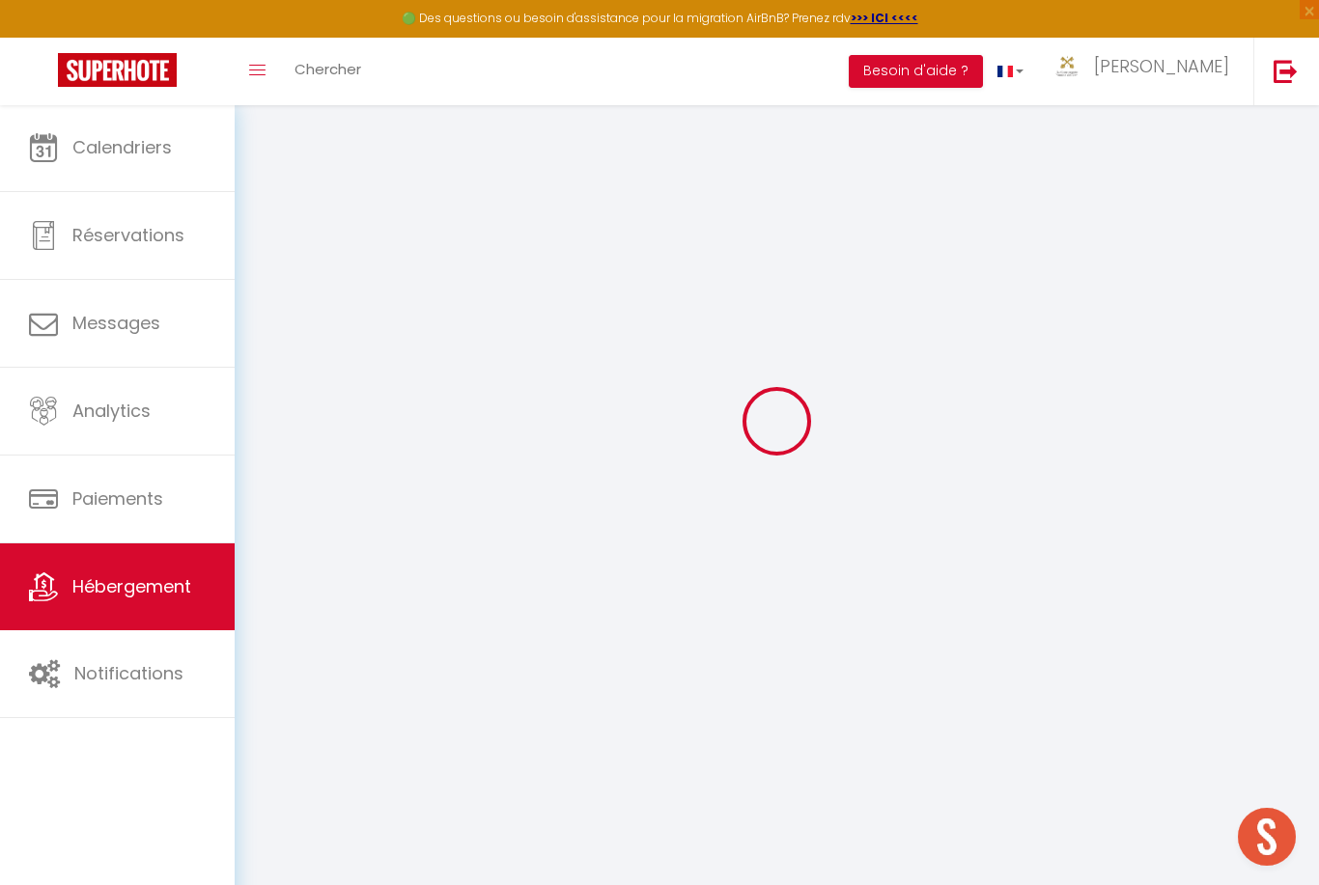
select select
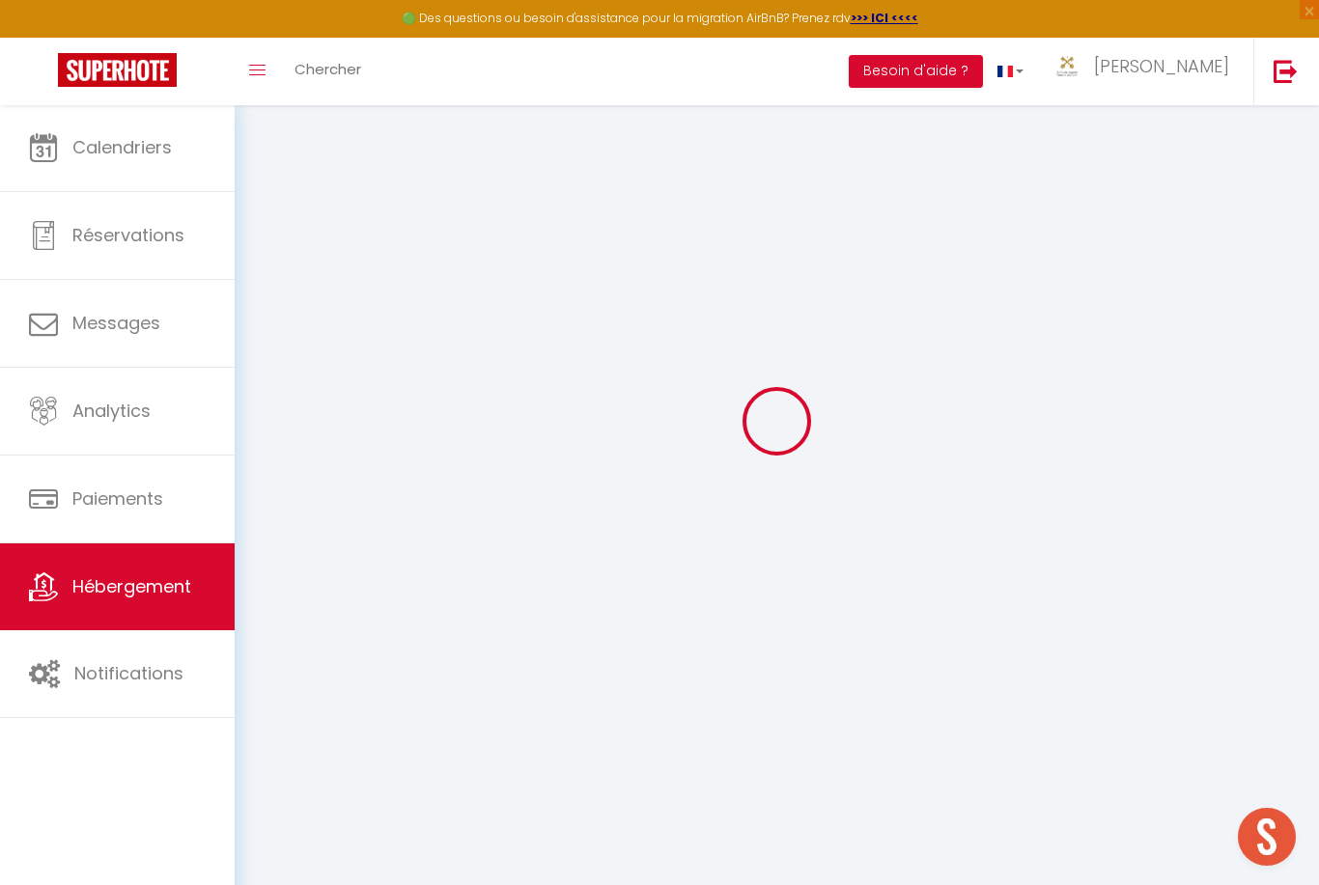
select select
checkbox input "false"
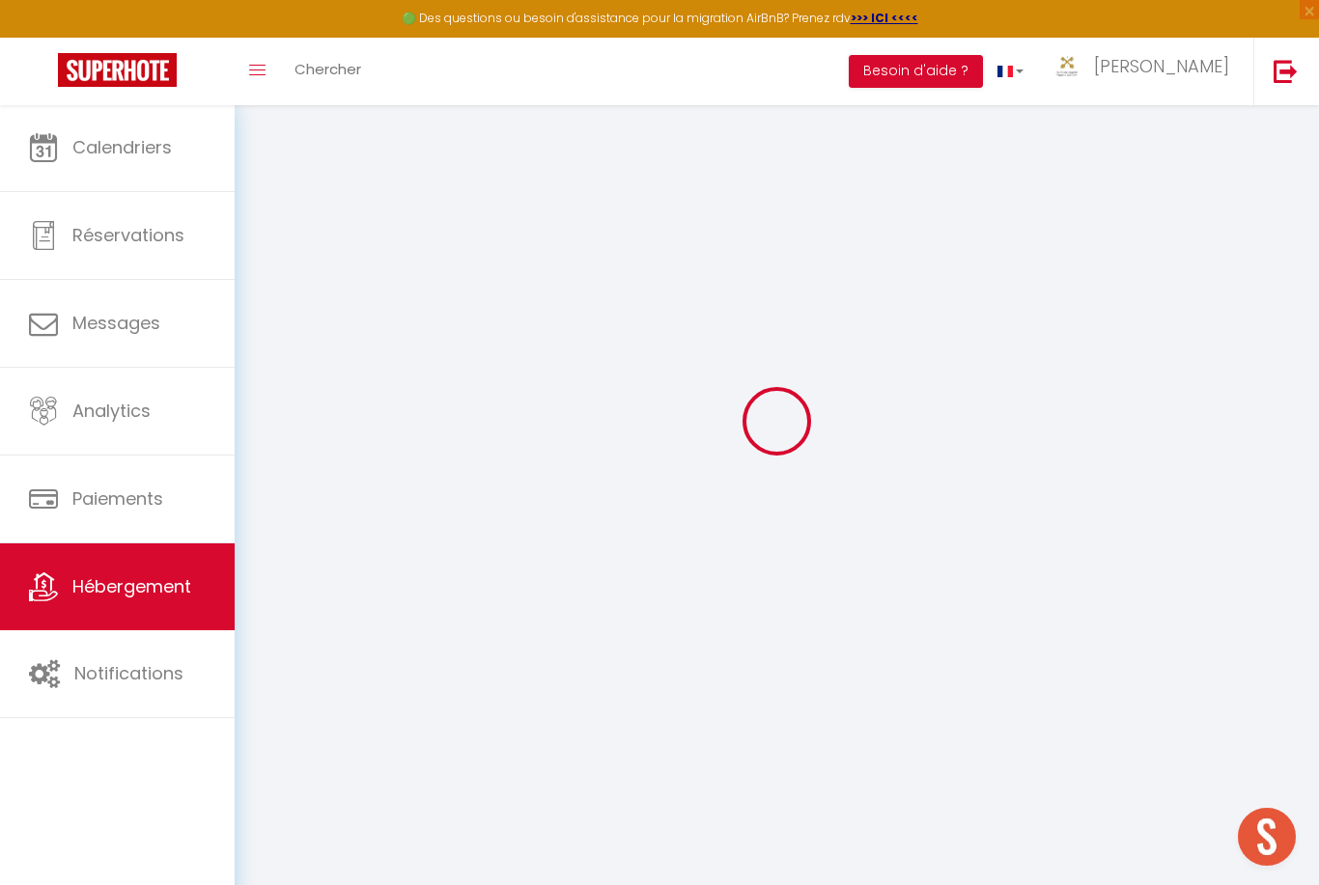
checkbox input "false"
select select
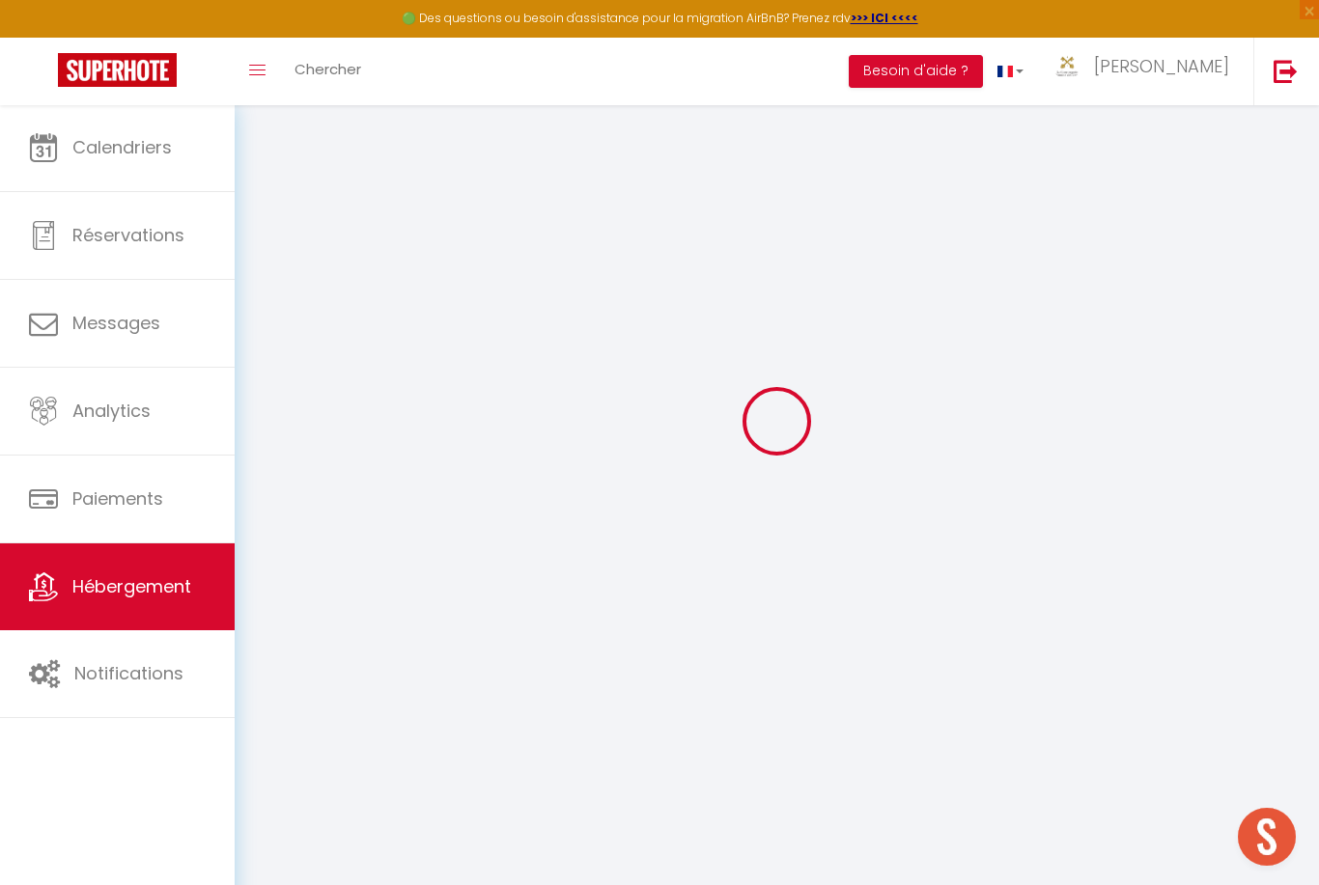
select select
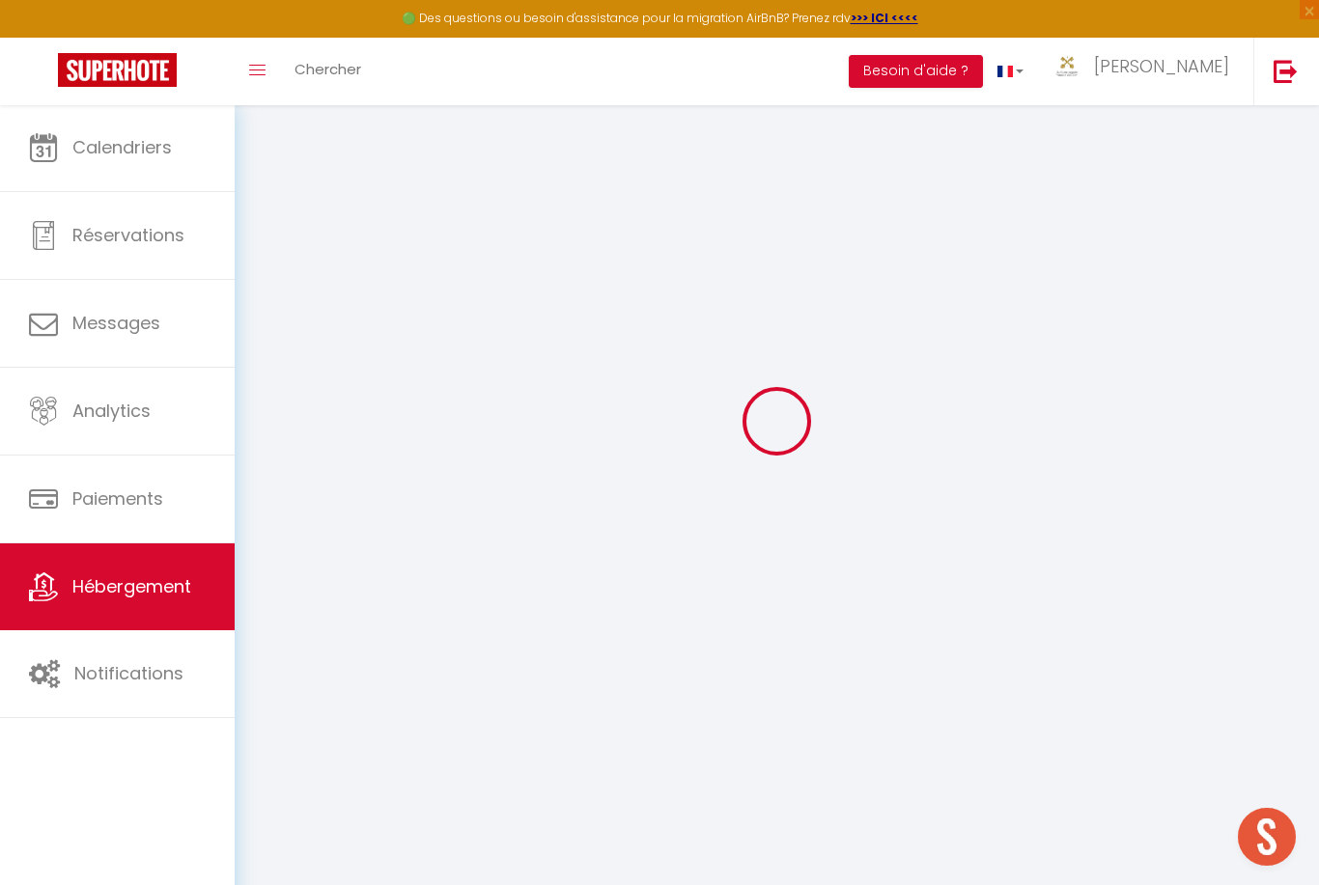
checkbox input "false"
select select
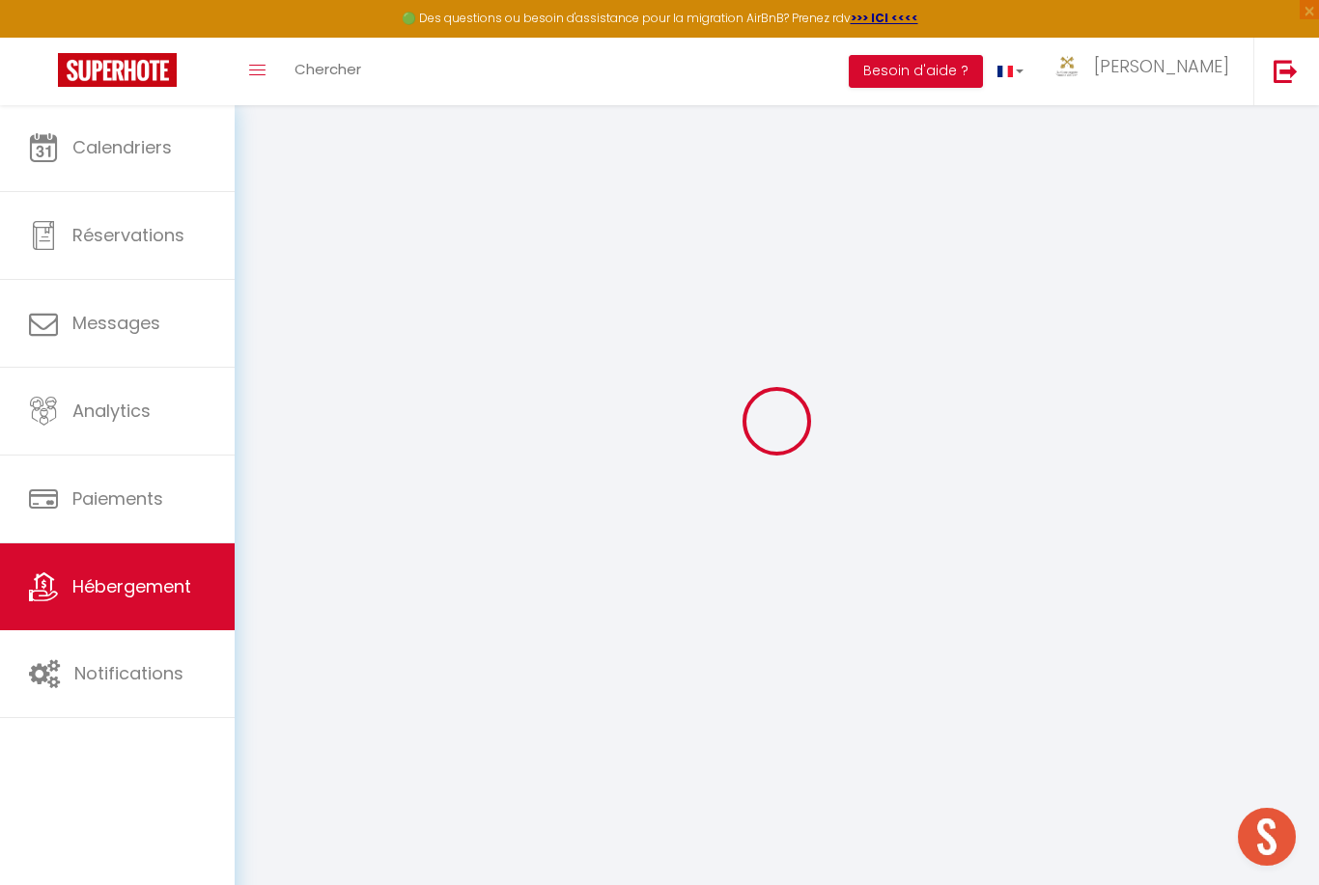
select select
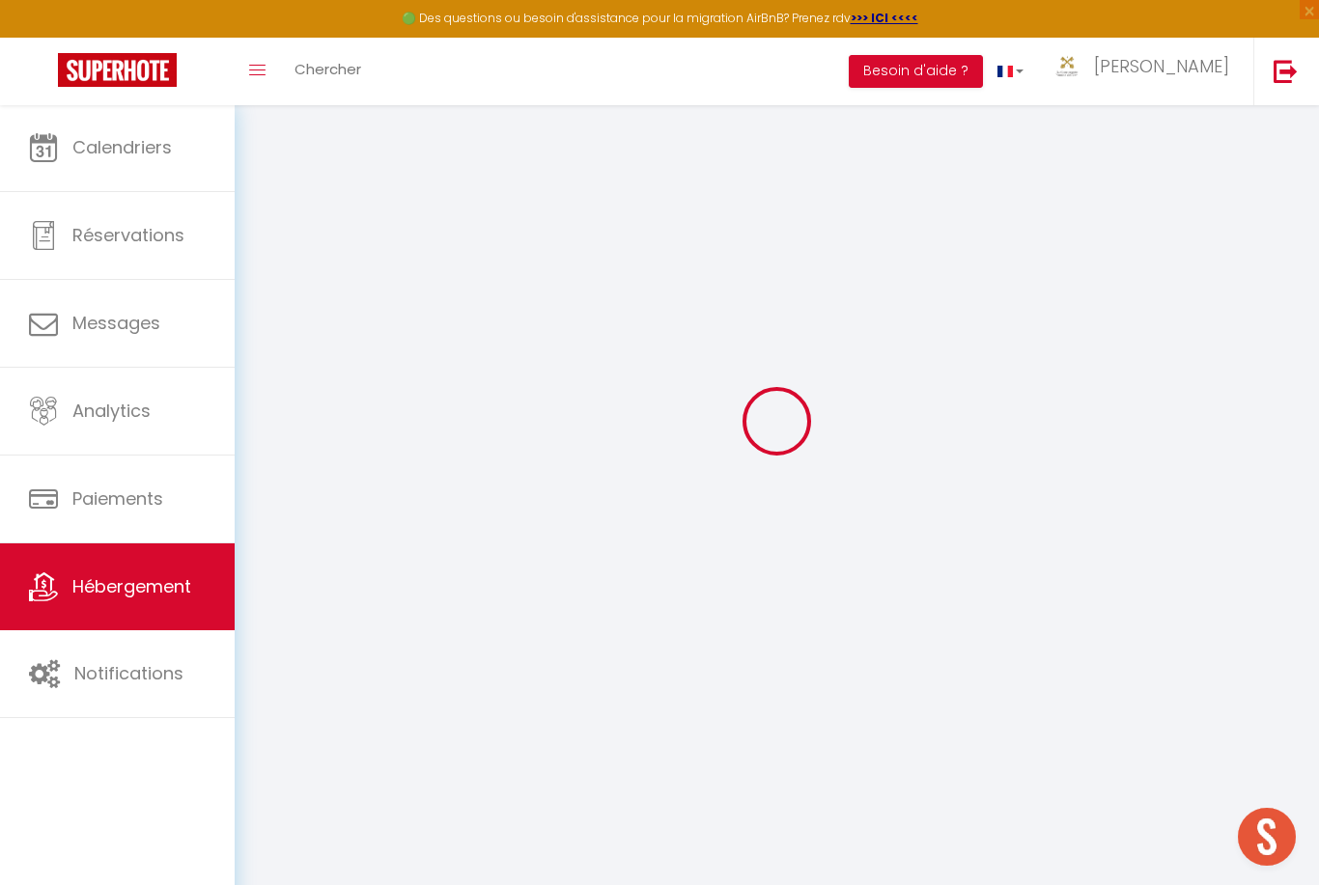
select select
checkbox input "false"
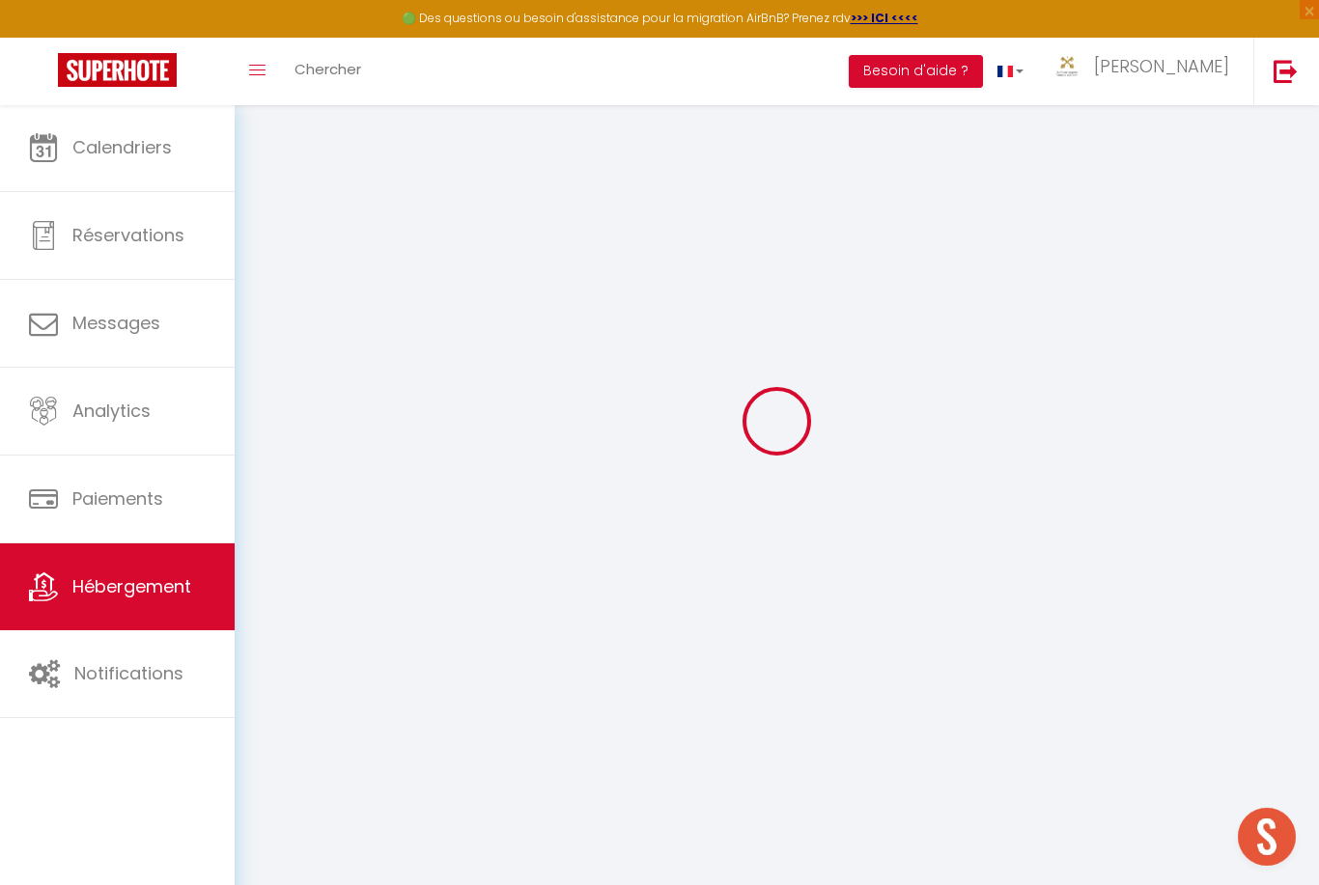
checkbox input "false"
select select
type input "Gîte Violette - Belle terrasse couverte & piscine"
type input "Daniela"
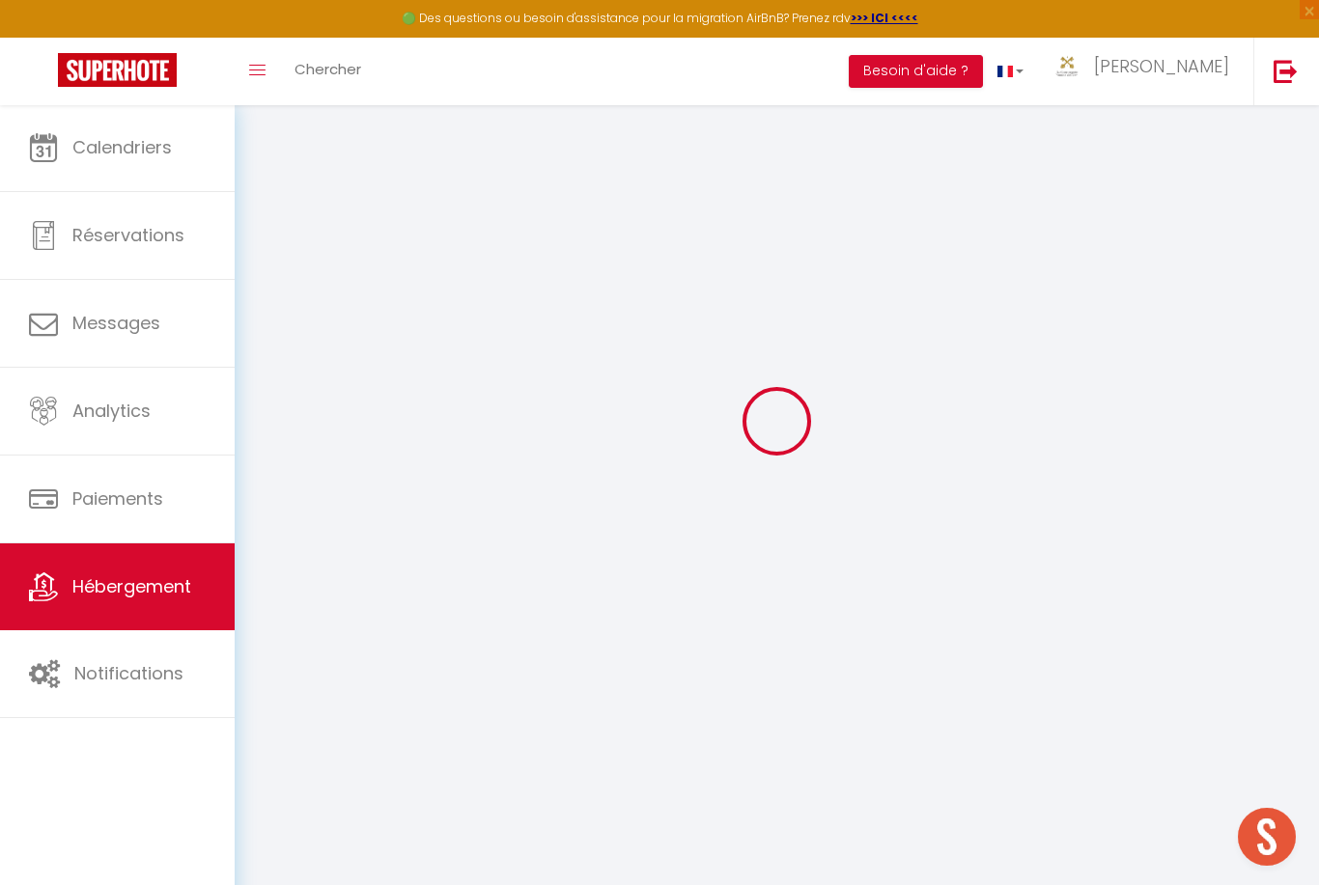
type input "Pierrel"
select select "houses"
select select "8"
select select "3"
select select "2"
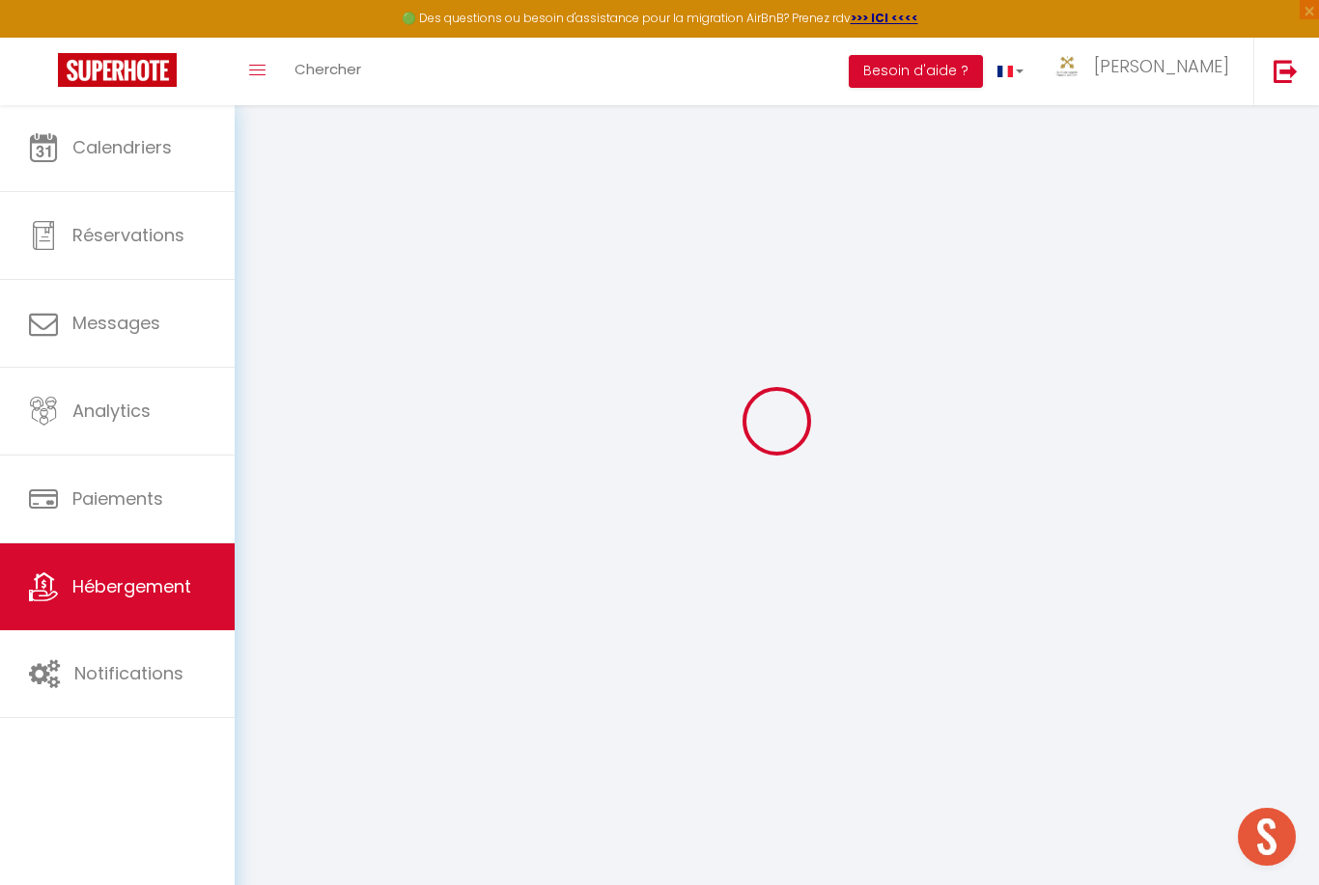
type input "120"
type input "2.00"
type input "500"
select select
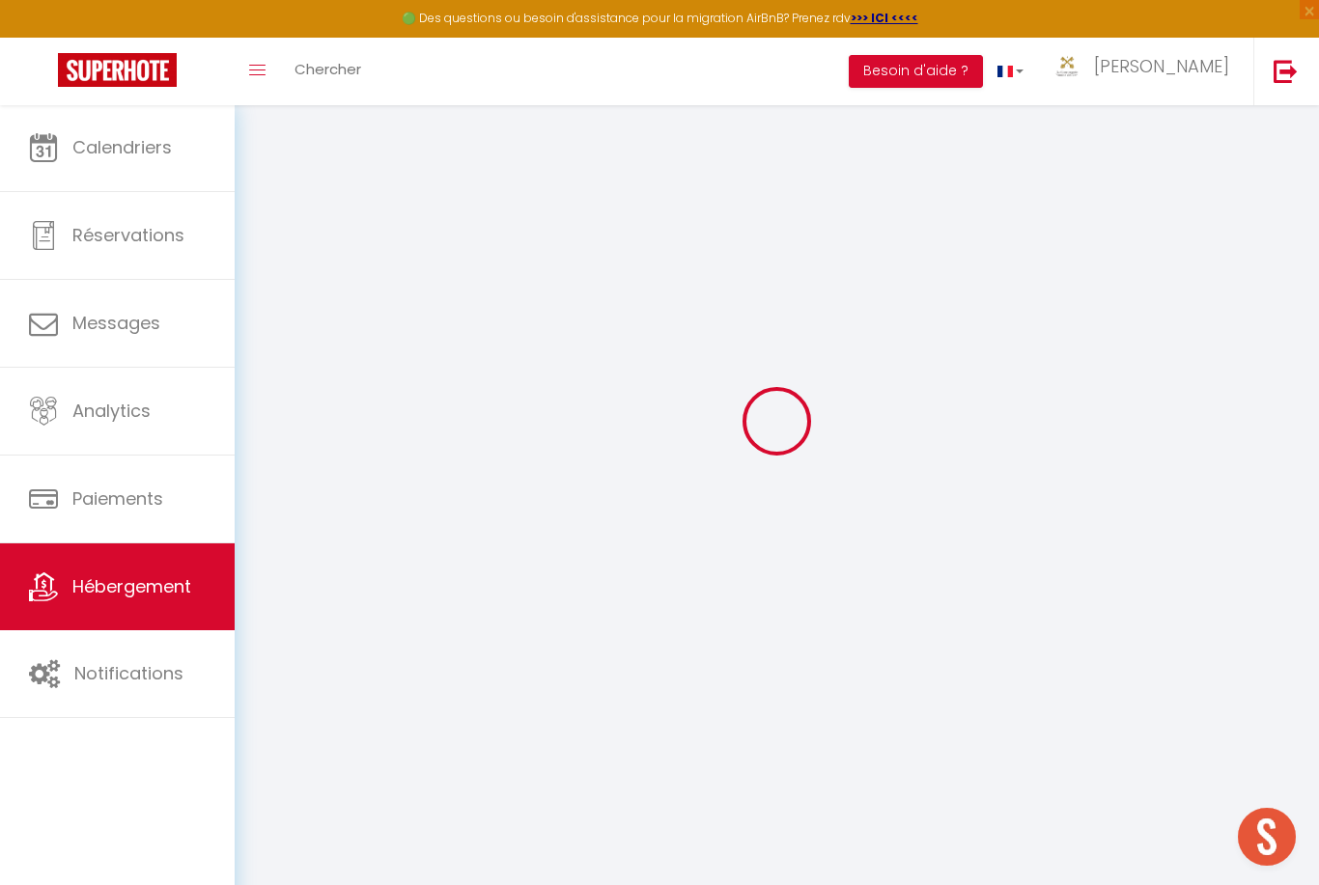
select select
type input "4 Rue james Wiese"
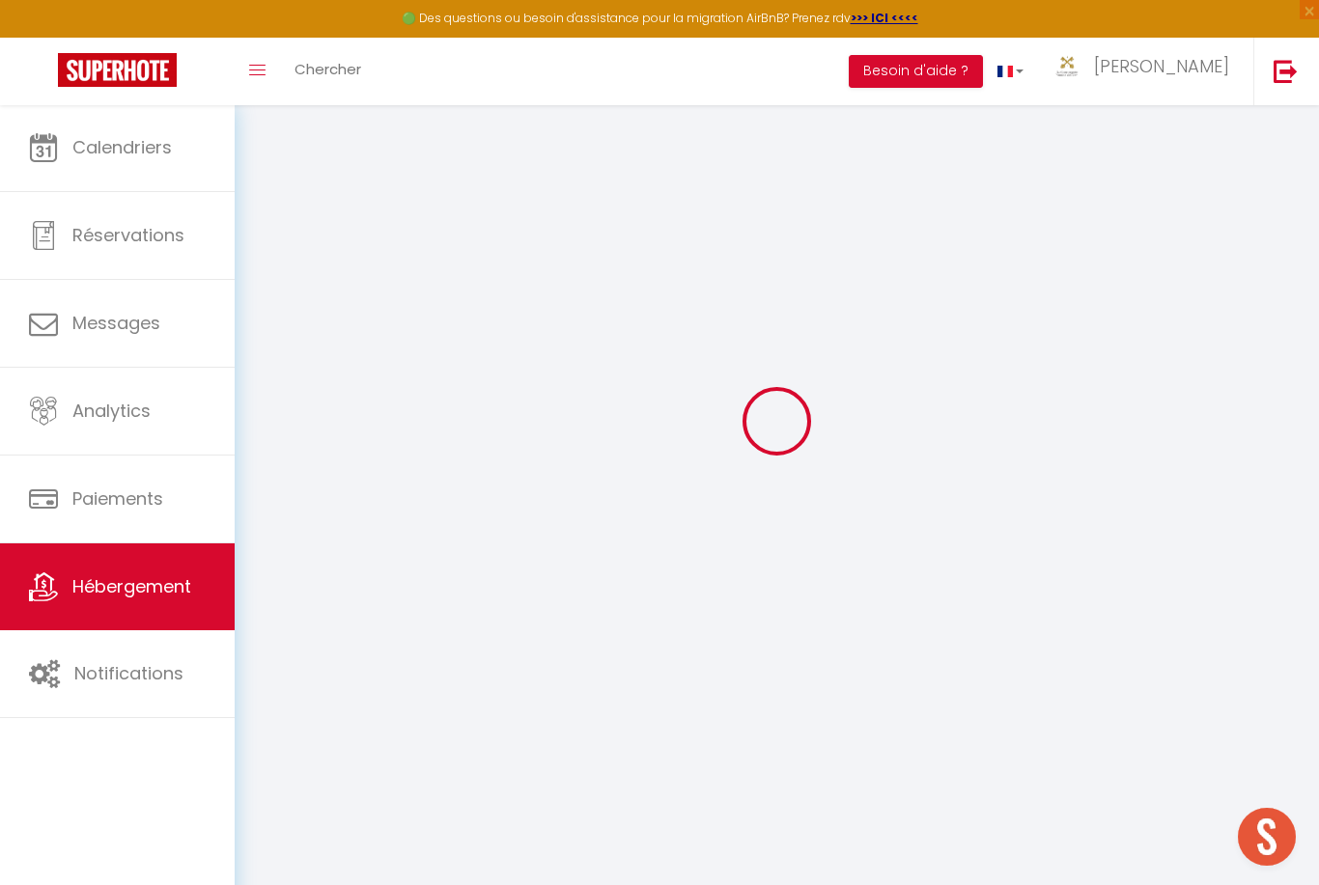
type input "88430"
type input "Corcieux"
type input "[EMAIL_ADDRESS][DOMAIN_NAME]"
select select
checkbox input "false"
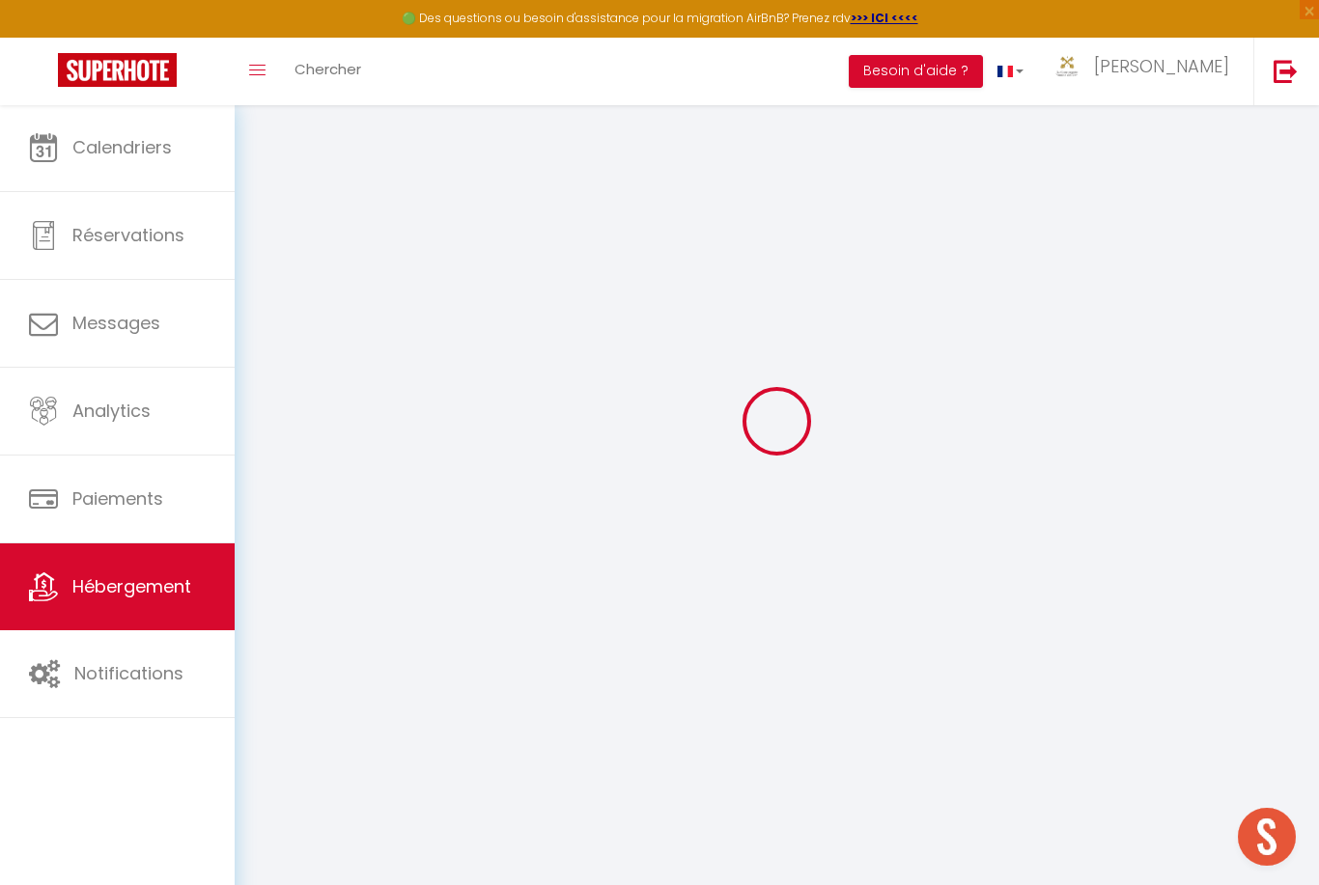
checkbox input "false"
type input "0"
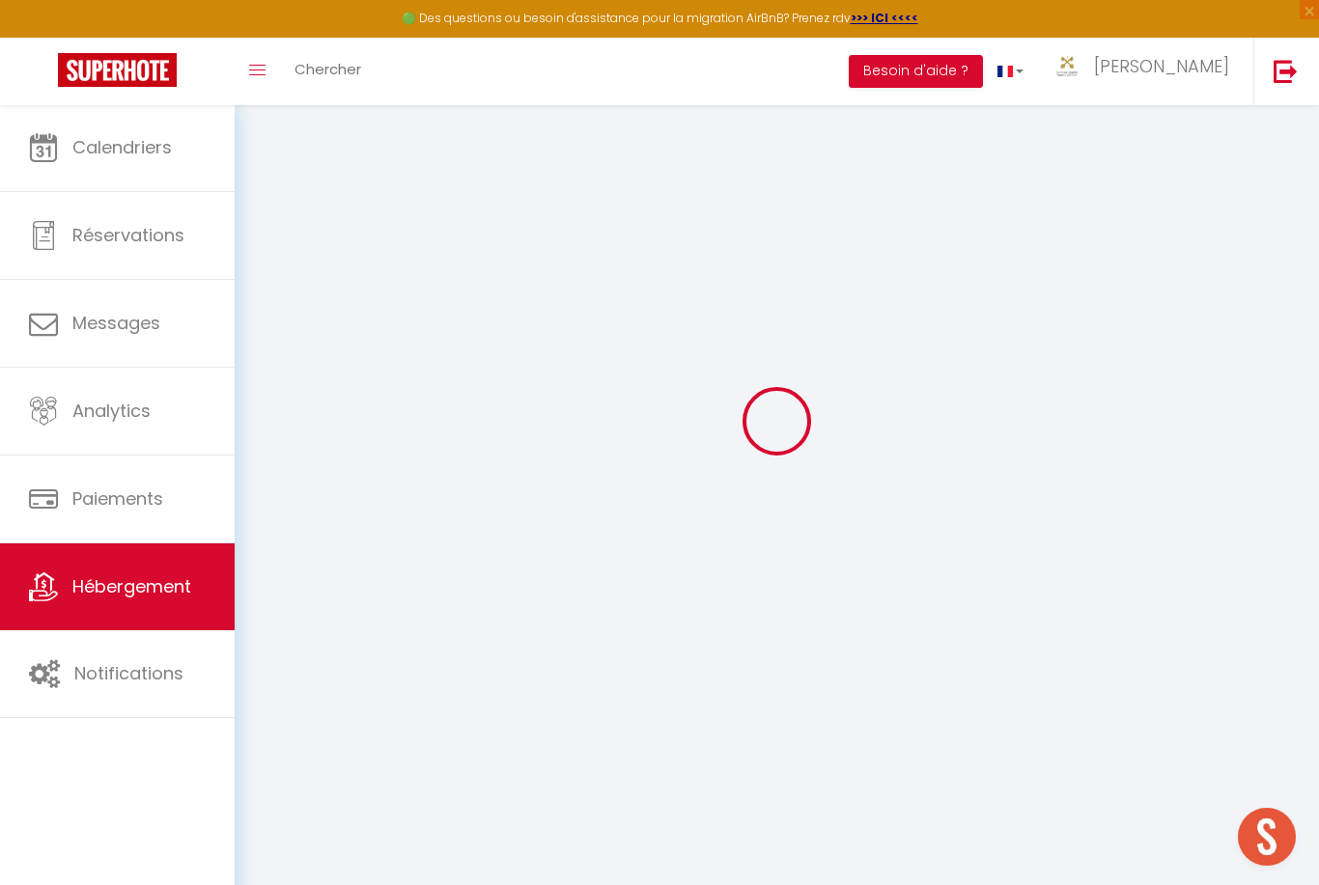
type input "0"
select select
checkbox input "false"
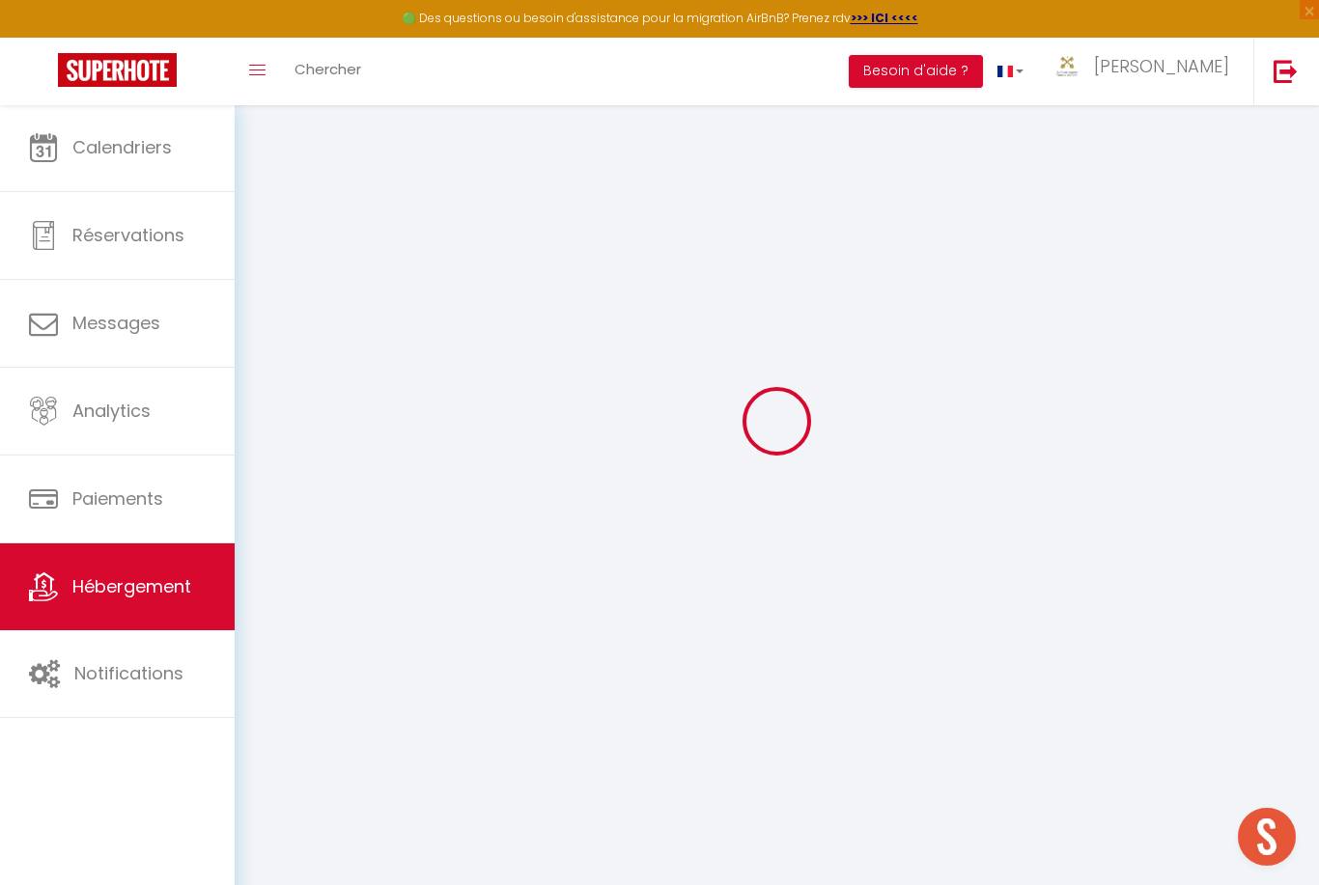
checkbox input "false"
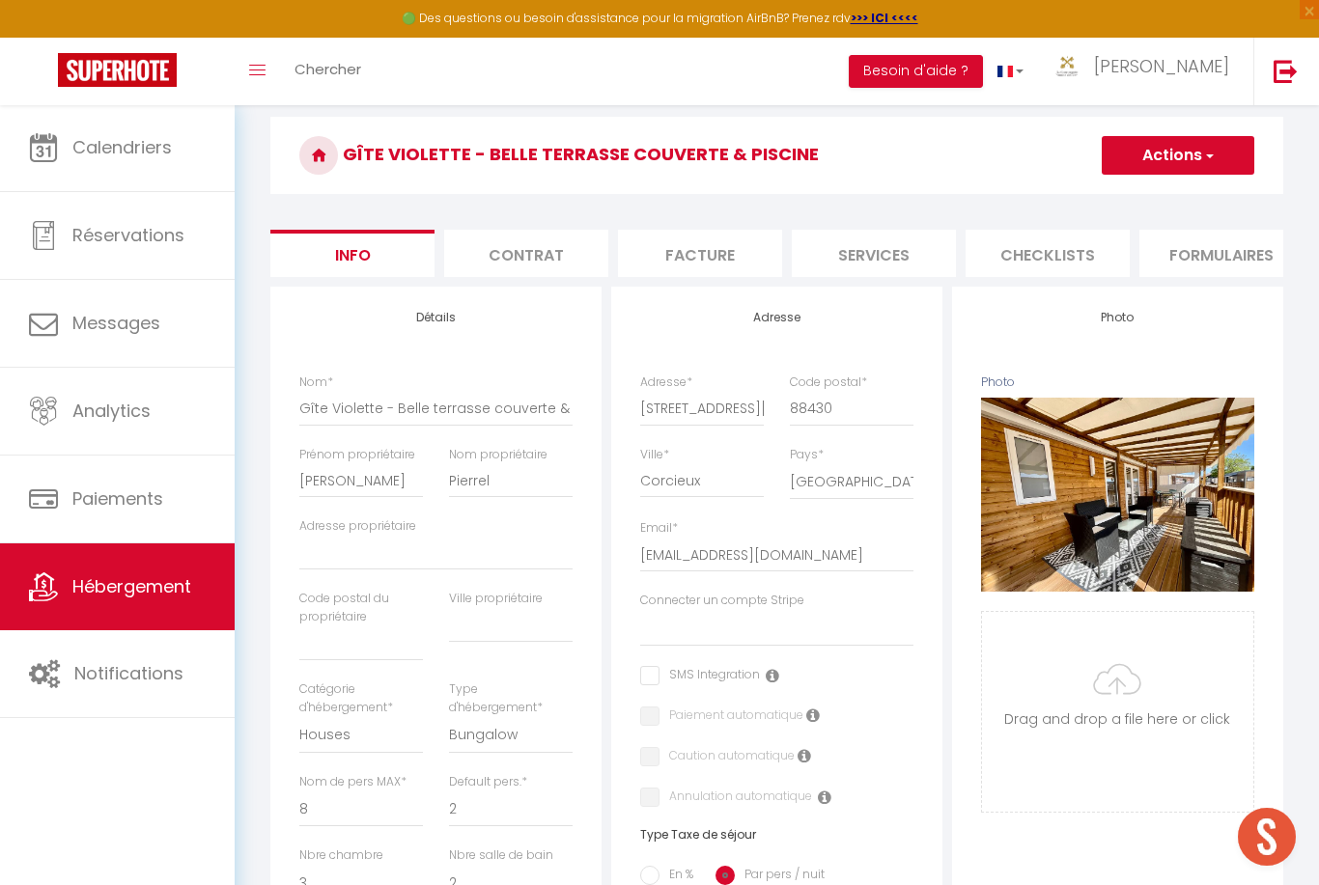
click at [1202, 158] on span "button" at bounding box center [1208, 155] width 13 height 19
click at [1129, 242] on link "Supprimer" at bounding box center [1150, 248] width 207 height 25
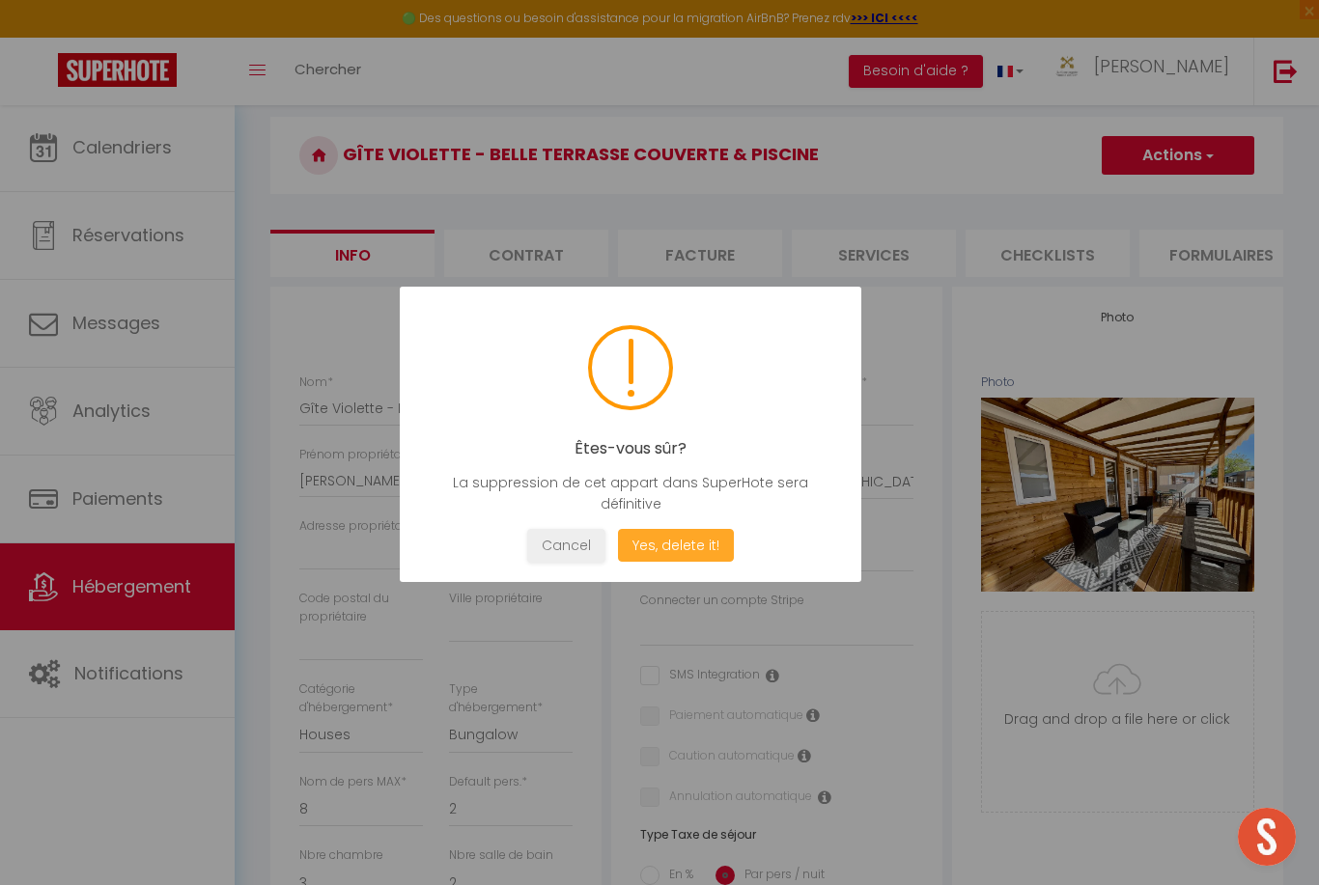
click at [707, 541] on button "Yes, delete it!" at bounding box center [676, 546] width 116 height 34
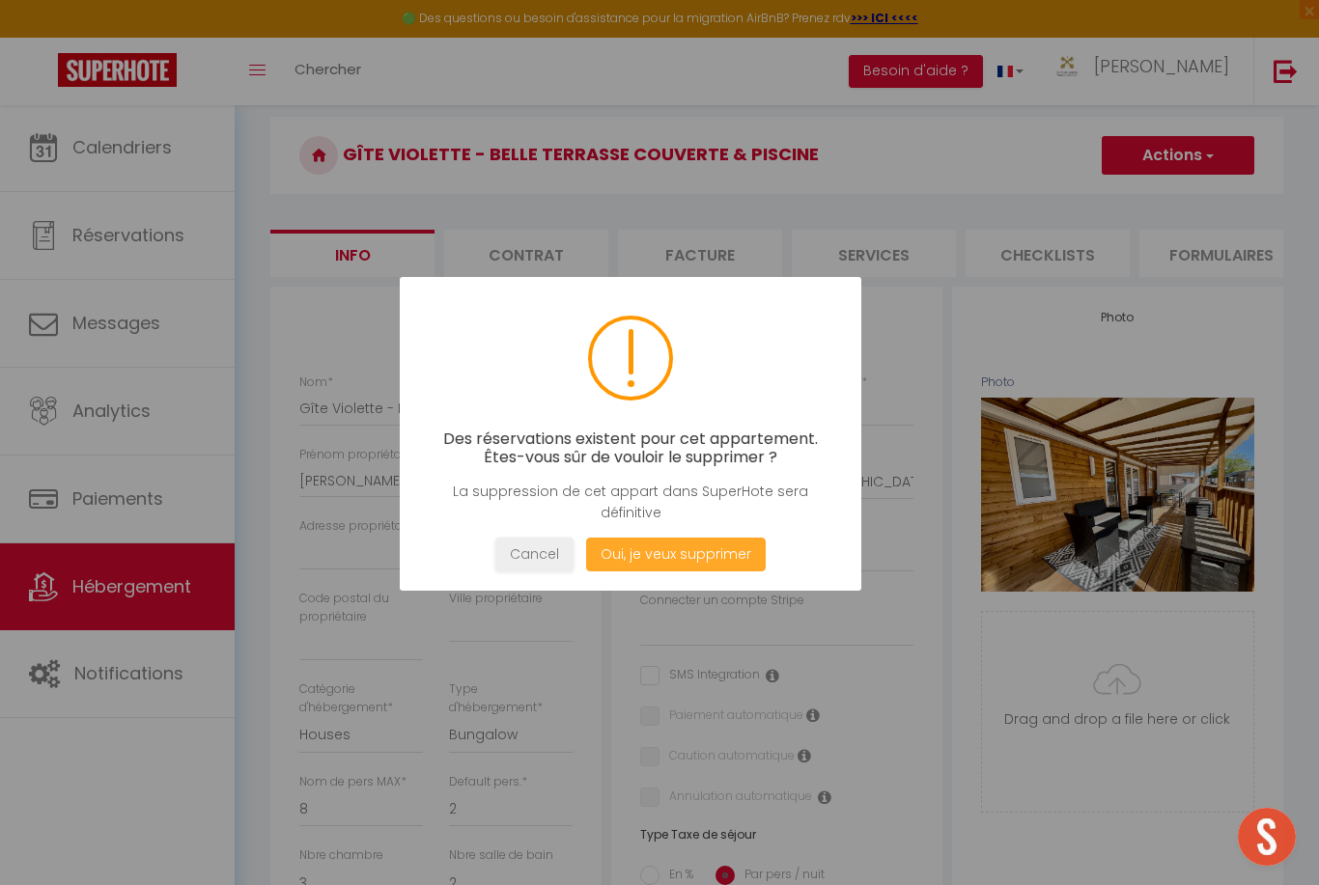
click at [737, 563] on button "Oui, je veux supprimer" at bounding box center [676, 555] width 180 height 34
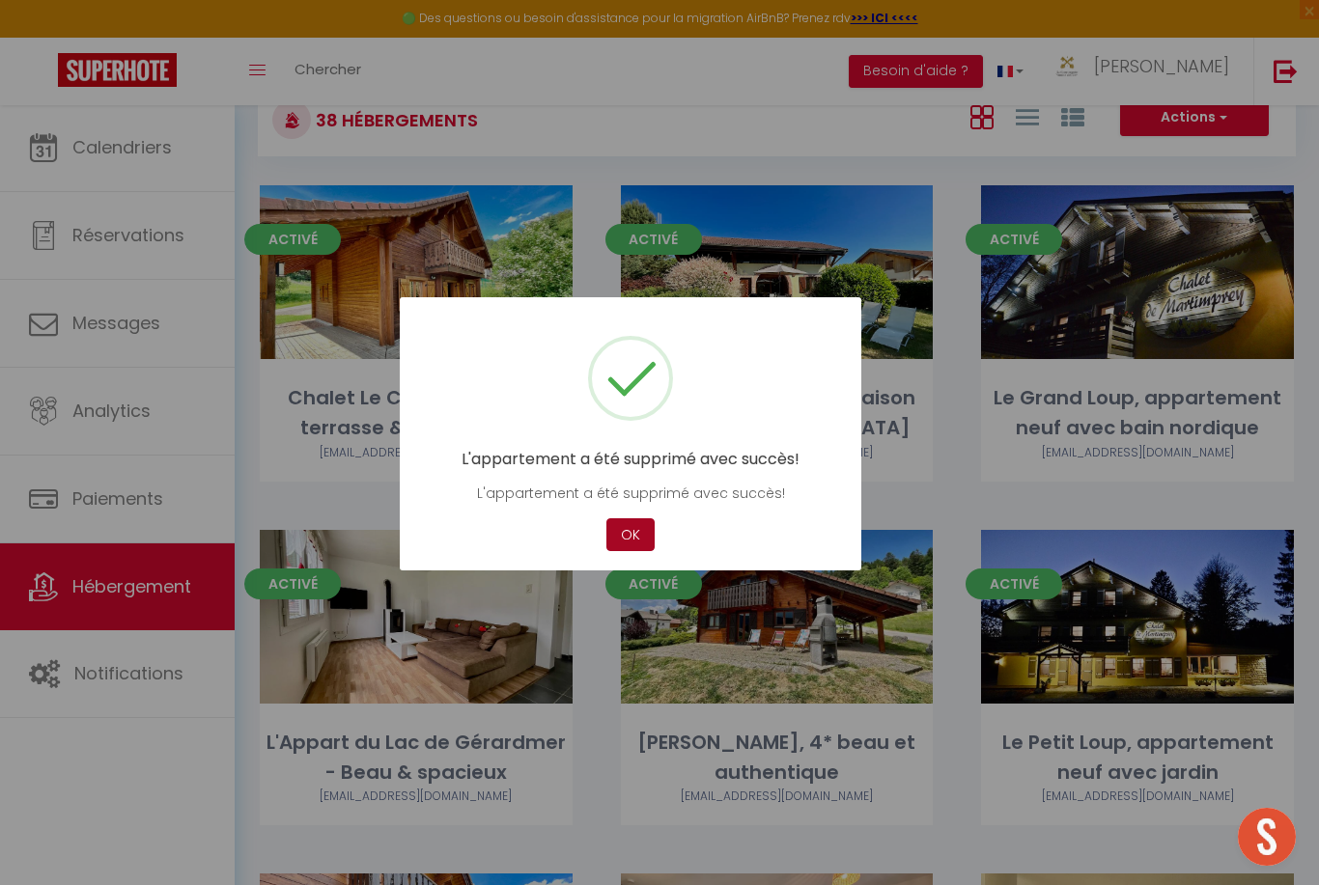
click at [614, 539] on button "OK" at bounding box center [630, 536] width 48 height 34
